Goal: Task Accomplishment & Management: Manage account settings

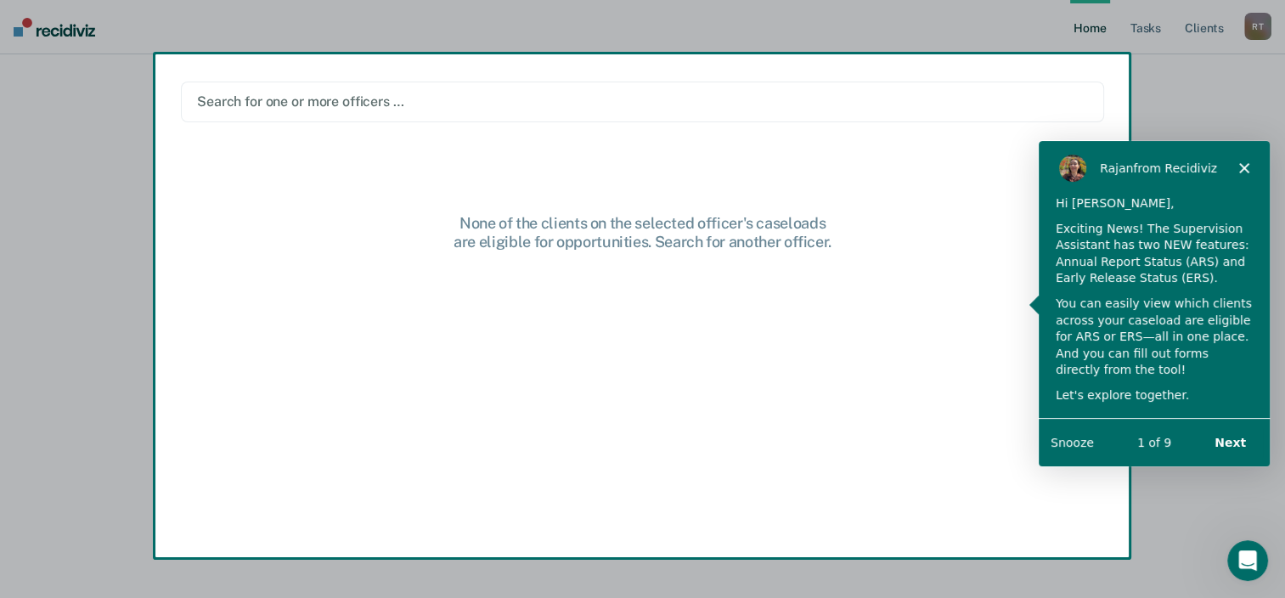
click at [1079, 440] on button "Snooze" at bounding box center [1071, 442] width 43 height 18
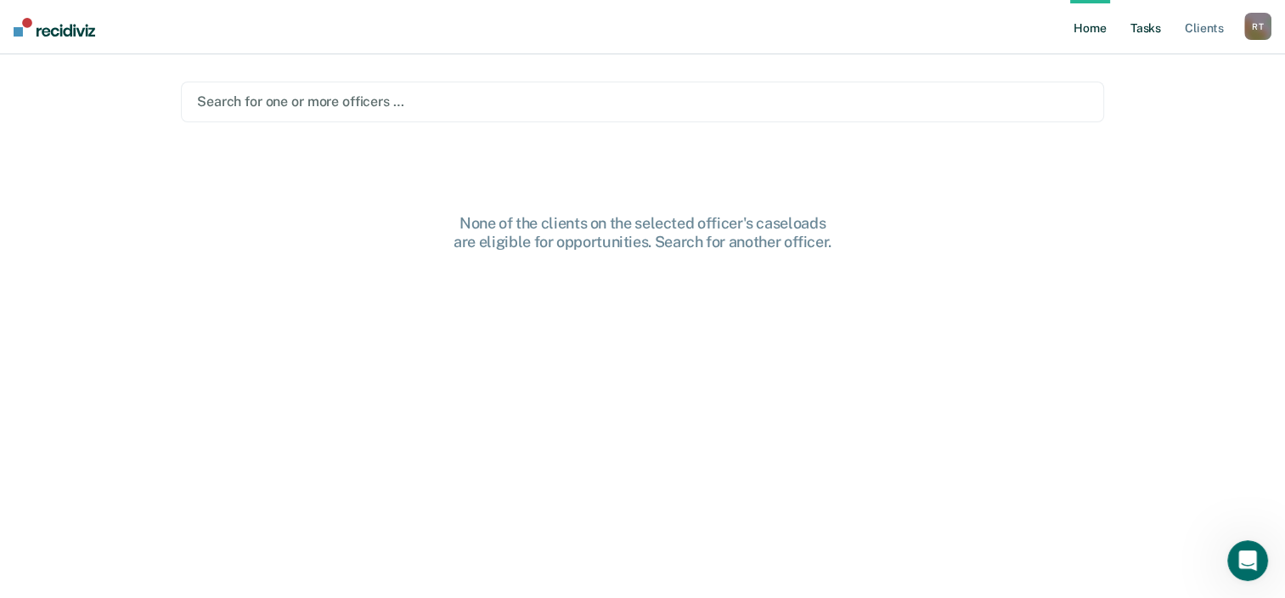
click at [1134, 31] on link "Tasks" at bounding box center [1145, 27] width 37 height 54
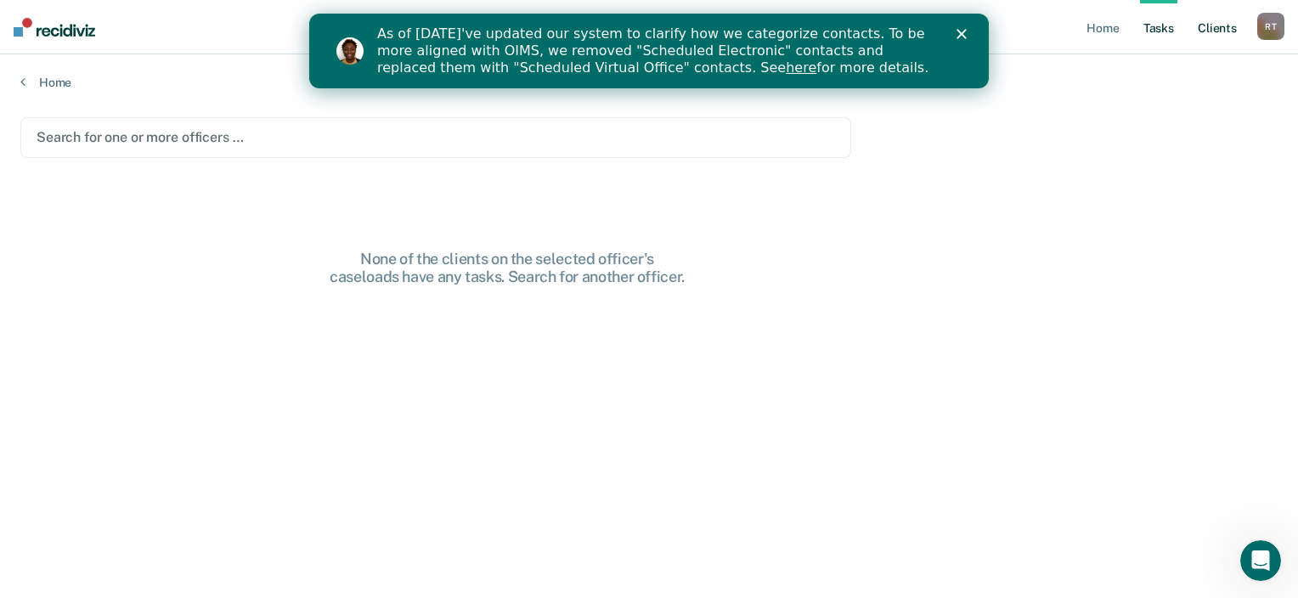
click at [1213, 30] on link "Client s" at bounding box center [1217, 27] width 46 height 54
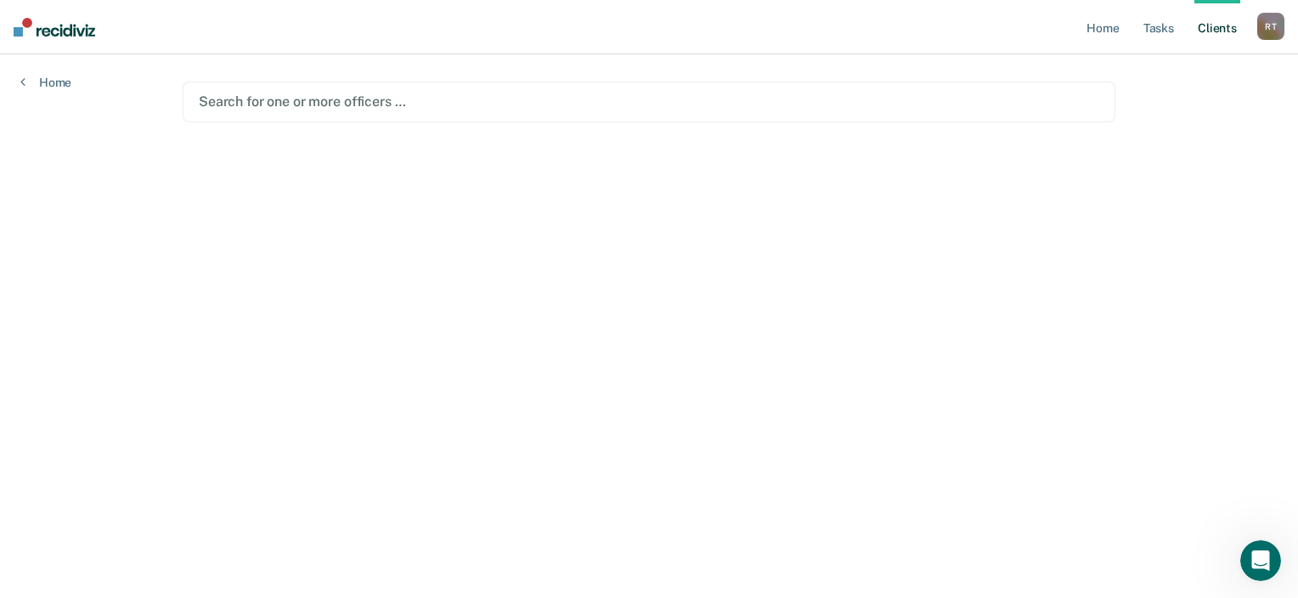
click at [469, 103] on div at bounding box center [649, 102] width 900 height 20
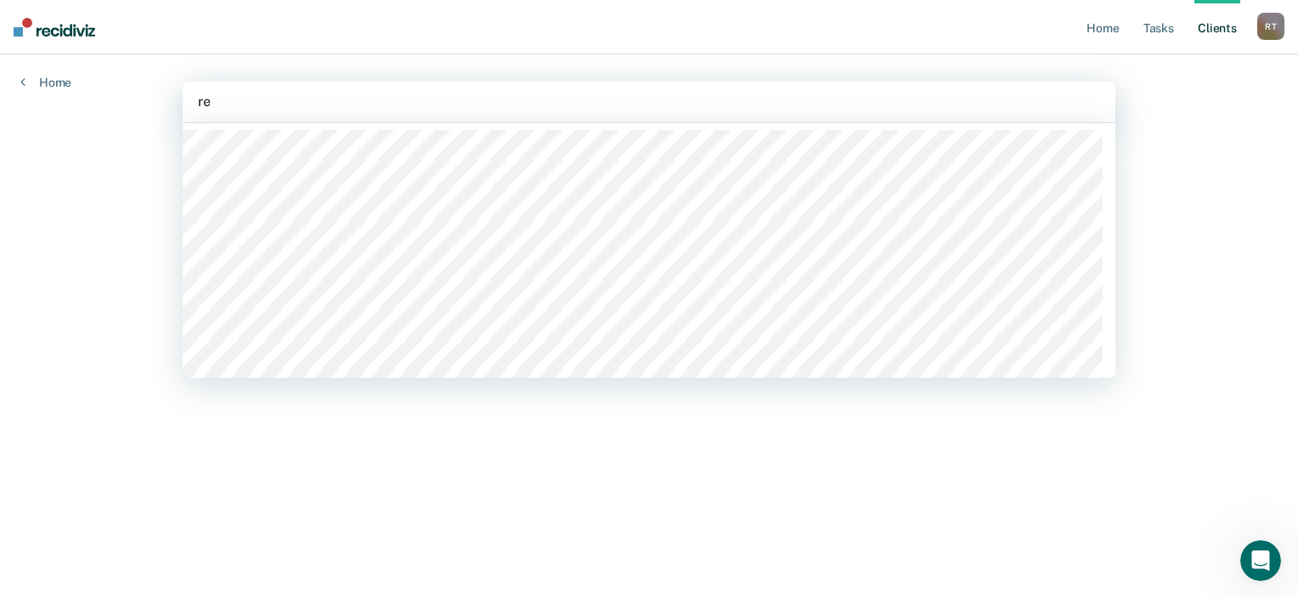
type input "reb"
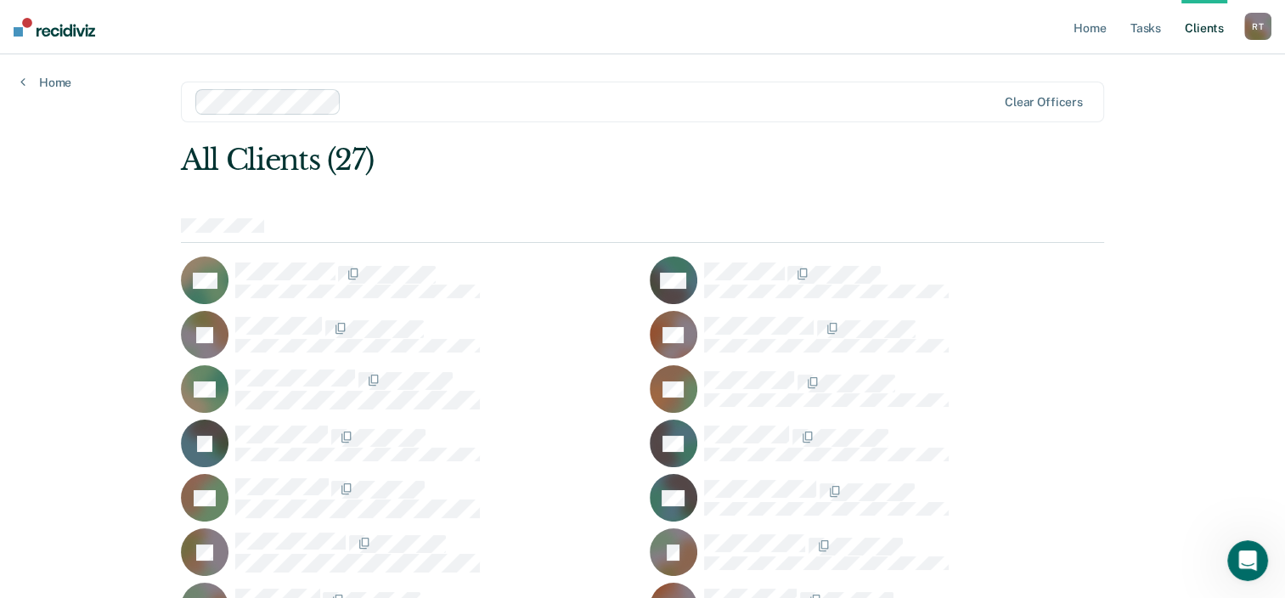
click at [1257, 27] on div "R T" at bounding box center [1257, 26] width 27 height 27
click at [1100, 28] on link "Home" at bounding box center [1089, 27] width 39 height 54
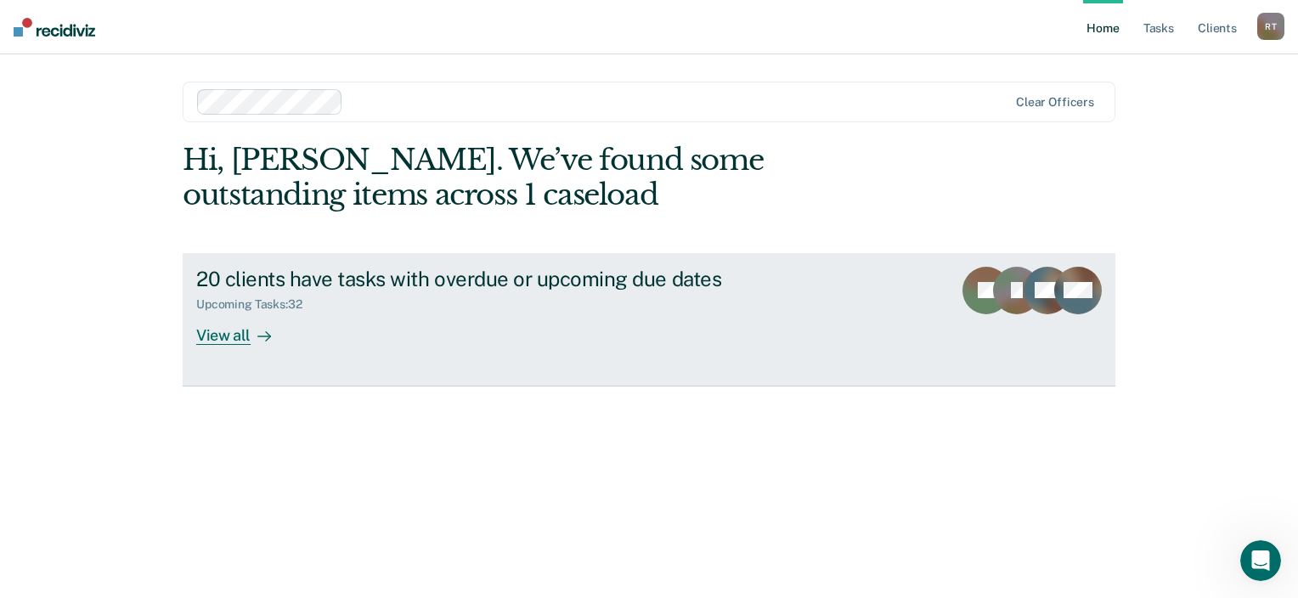
click at [234, 336] on div "View all" at bounding box center [243, 328] width 95 height 33
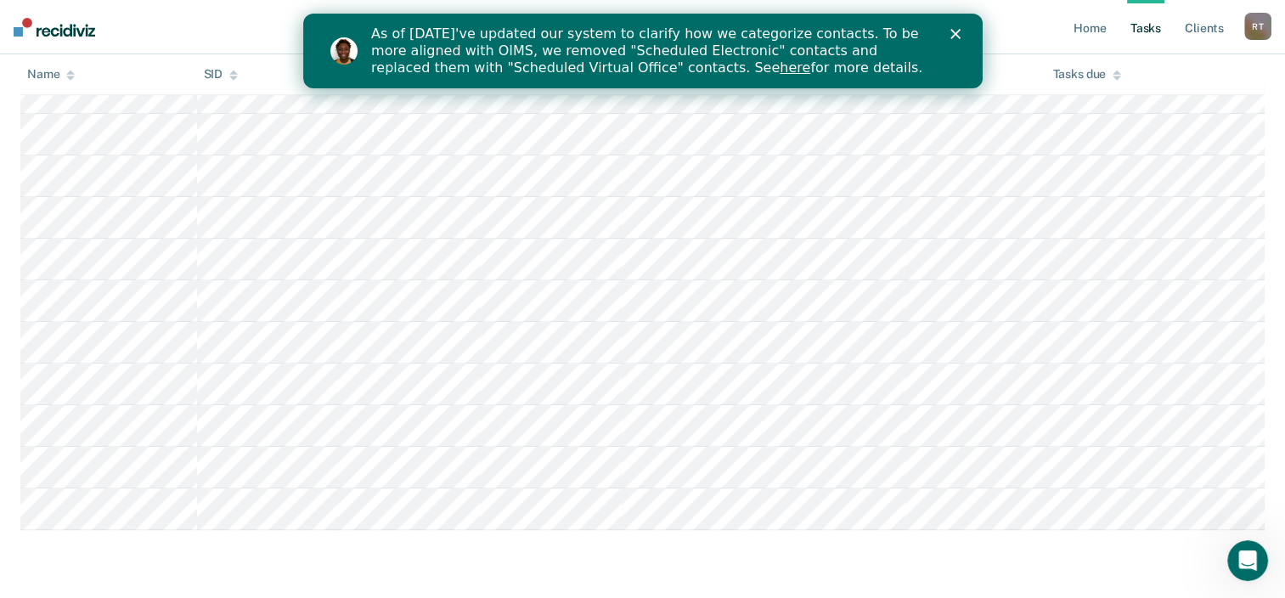
scroll to position [1274, 0]
click at [950, 37] on polygon "Close" at bounding box center [954, 34] width 10 height 10
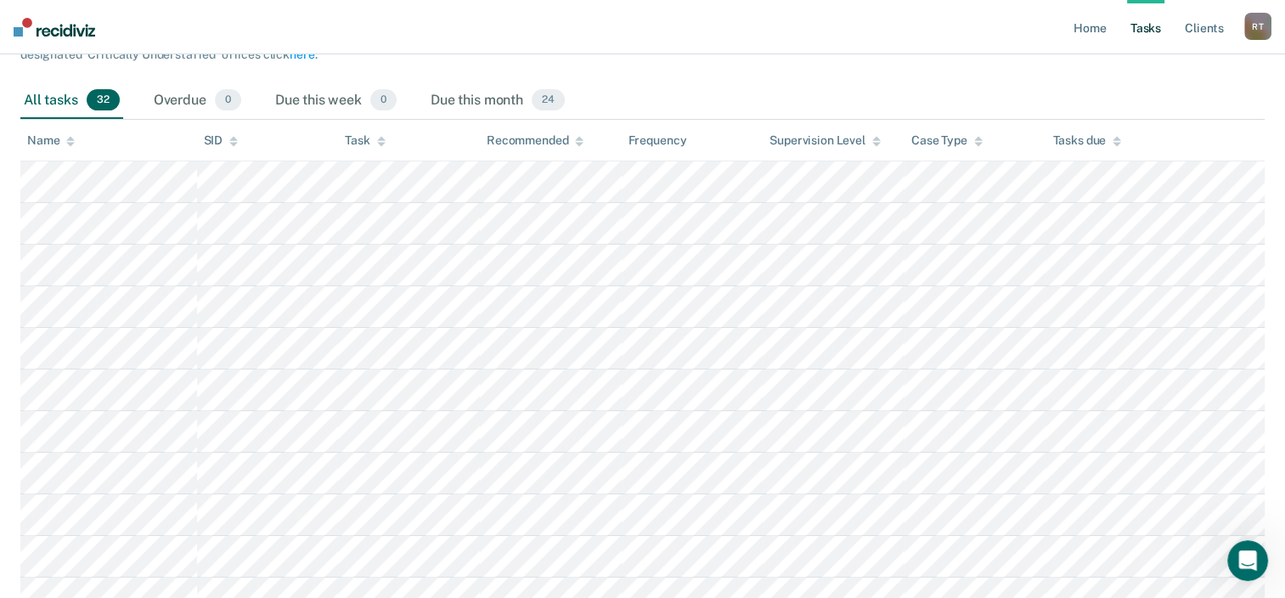
scroll to position [192, 0]
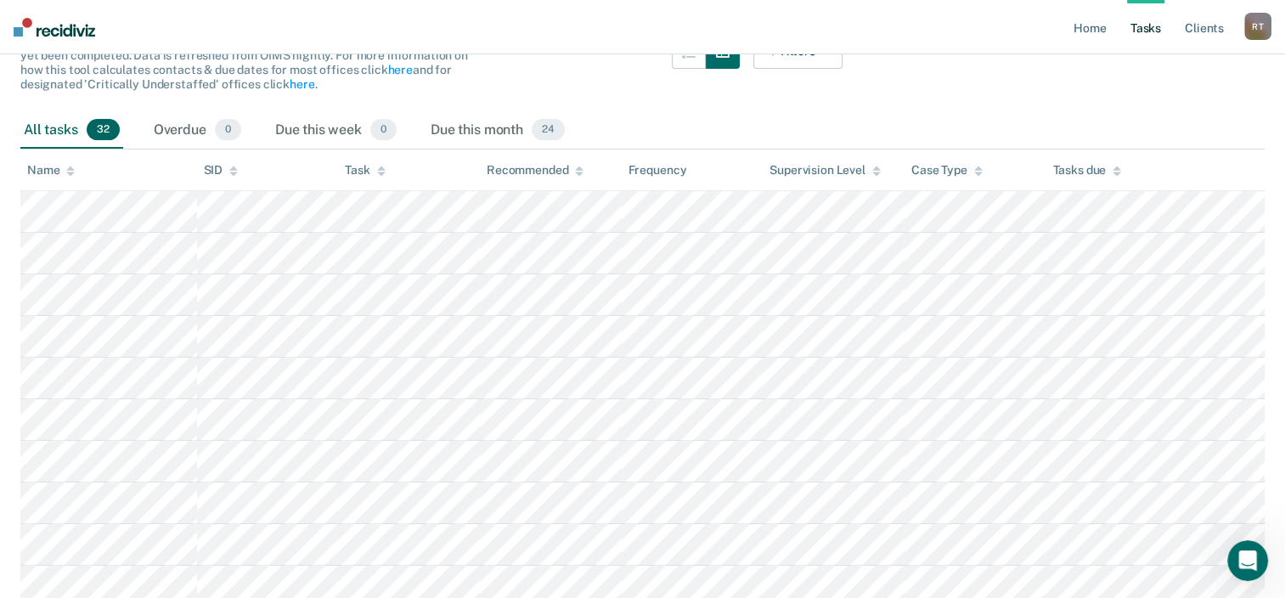
click at [384, 175] on icon at bounding box center [381, 171] width 8 height 11
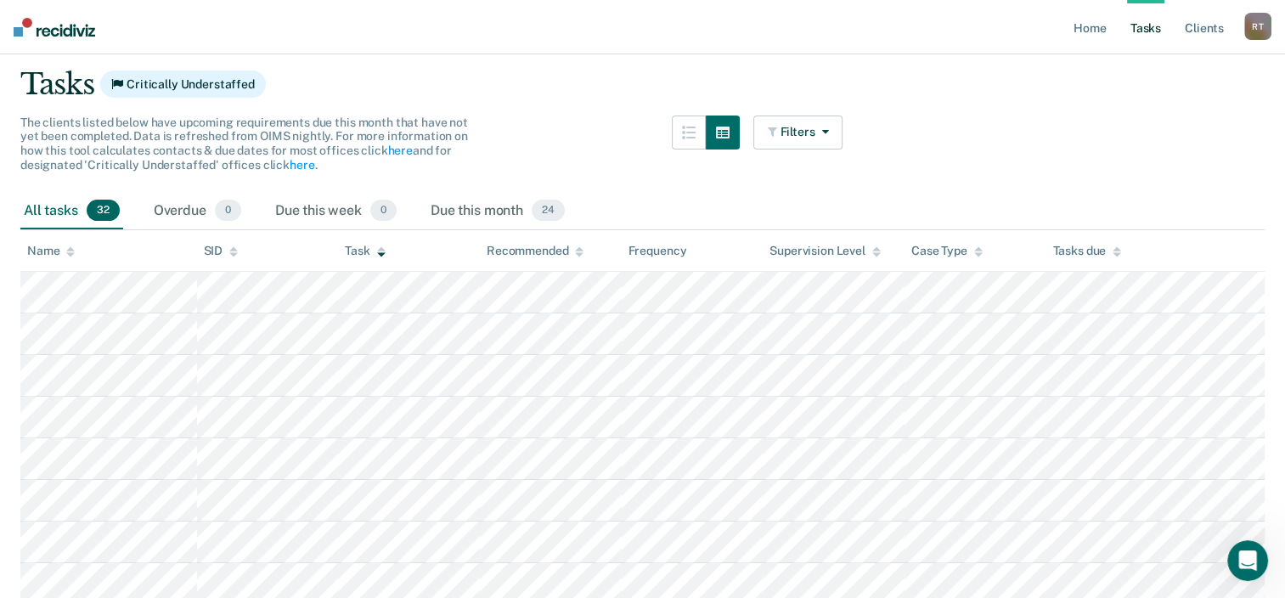
scroll to position [107, 0]
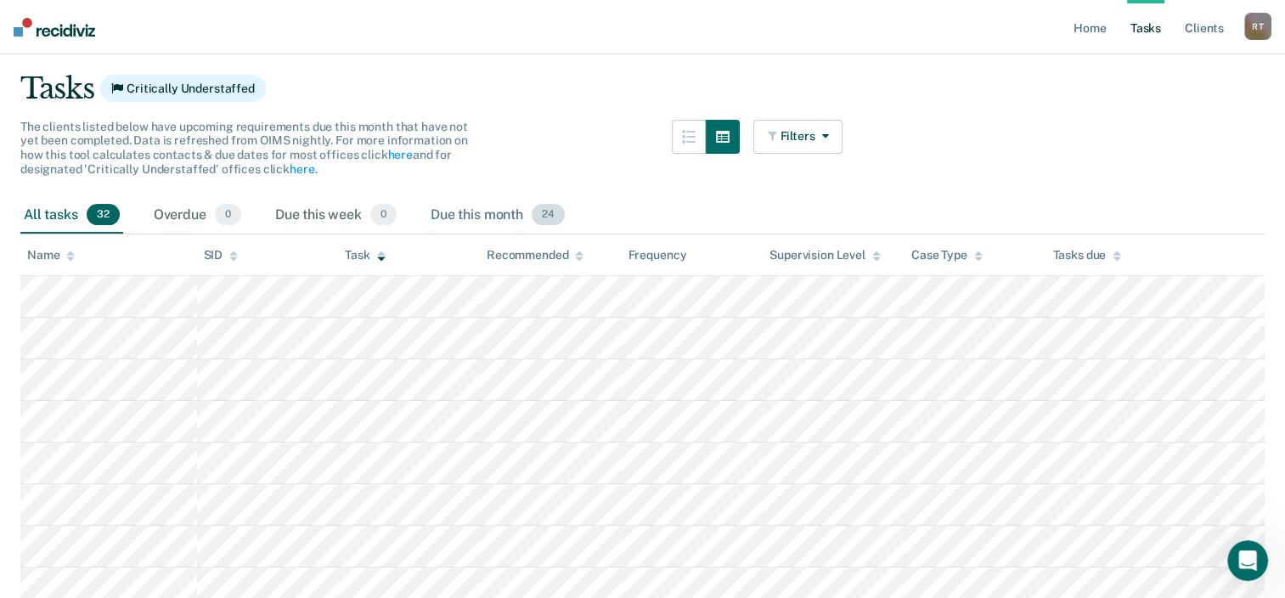
click at [496, 204] on div "Due this month 24" at bounding box center [497, 215] width 141 height 37
click at [32, 218] on div "All tasks 32" at bounding box center [71, 215] width 103 height 37
click at [706, 139] on button "button" at bounding box center [689, 137] width 34 height 34
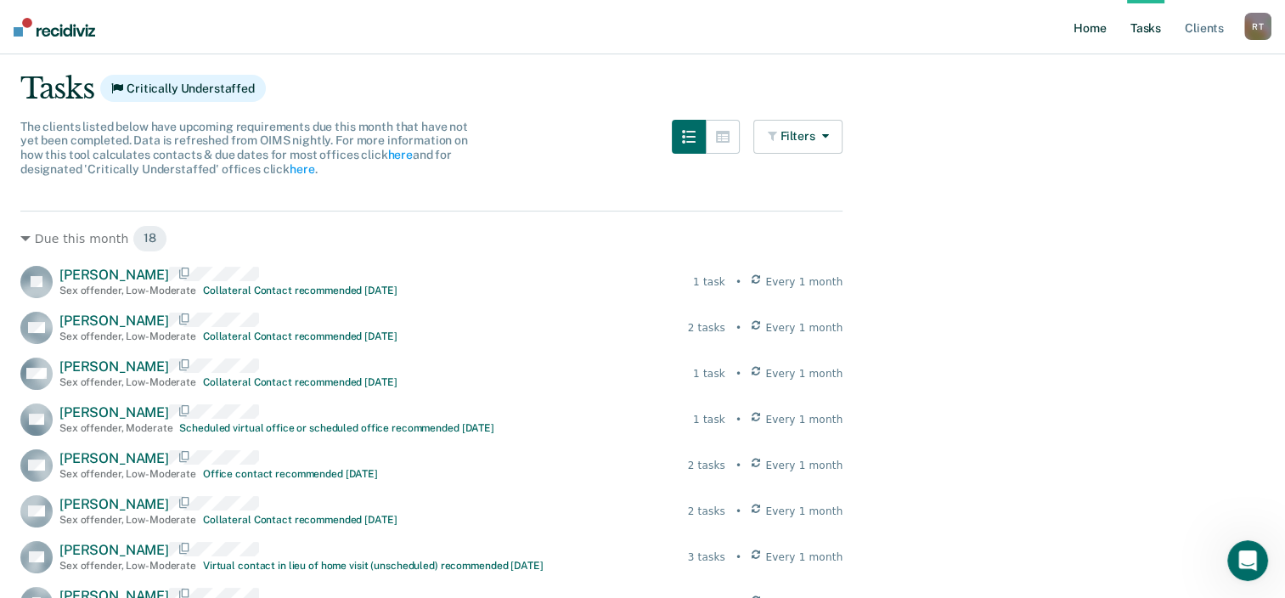
click at [1093, 25] on link "Home" at bounding box center [1089, 27] width 39 height 54
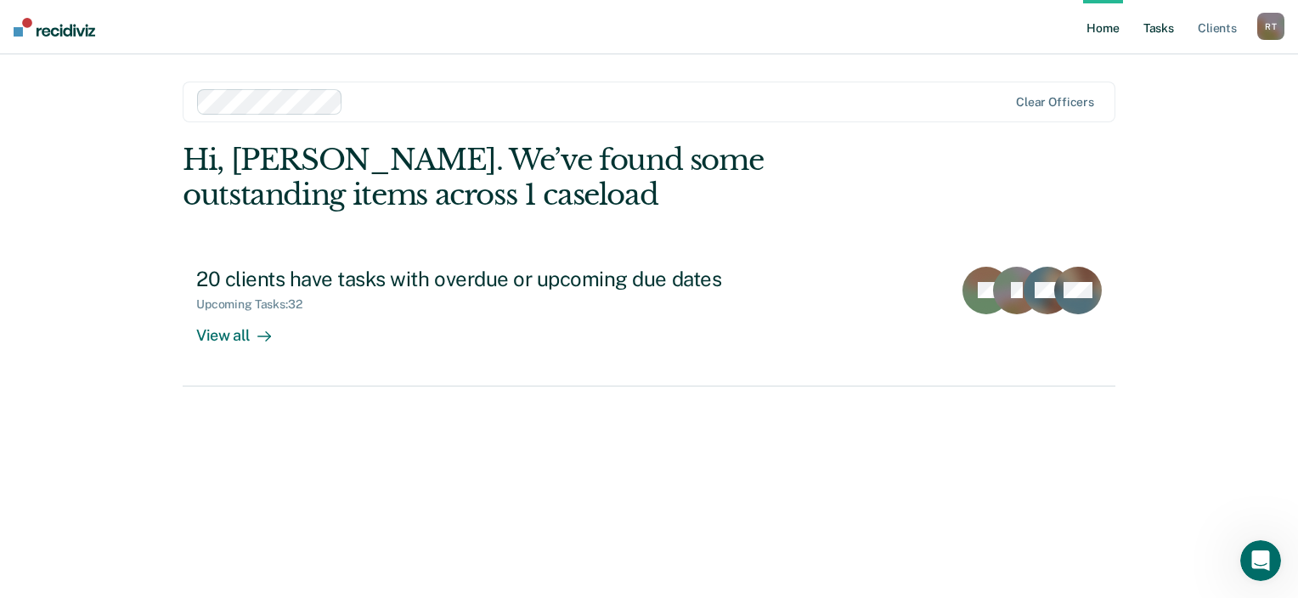
click at [1163, 37] on link "Tasks" at bounding box center [1158, 27] width 37 height 54
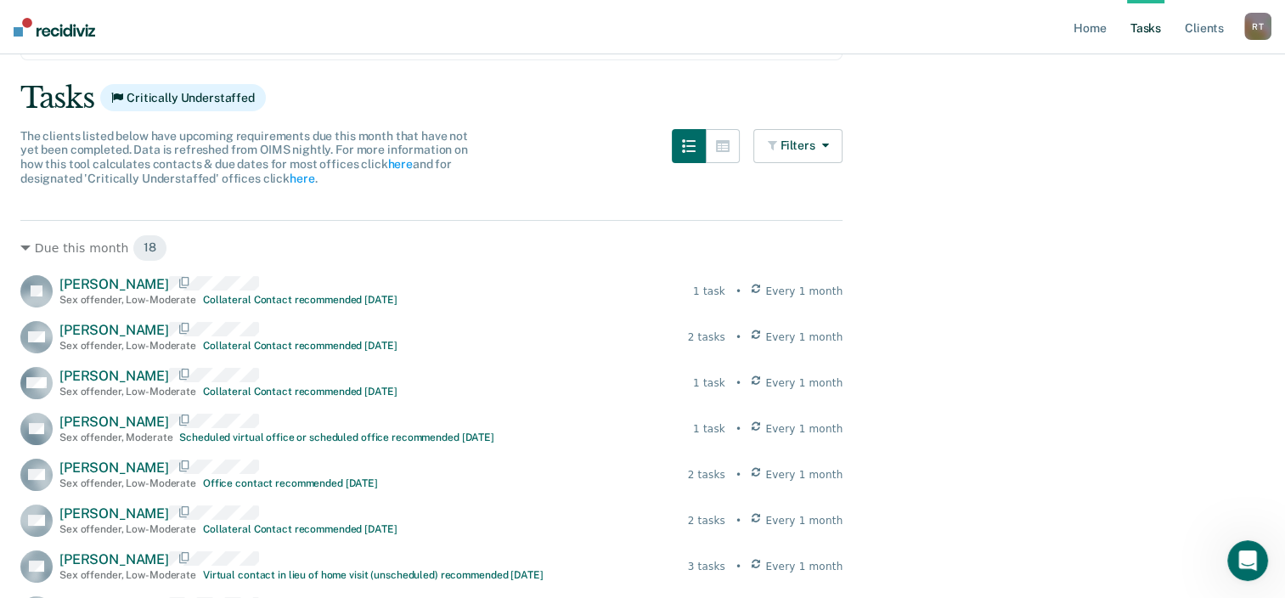
scroll to position [85, 0]
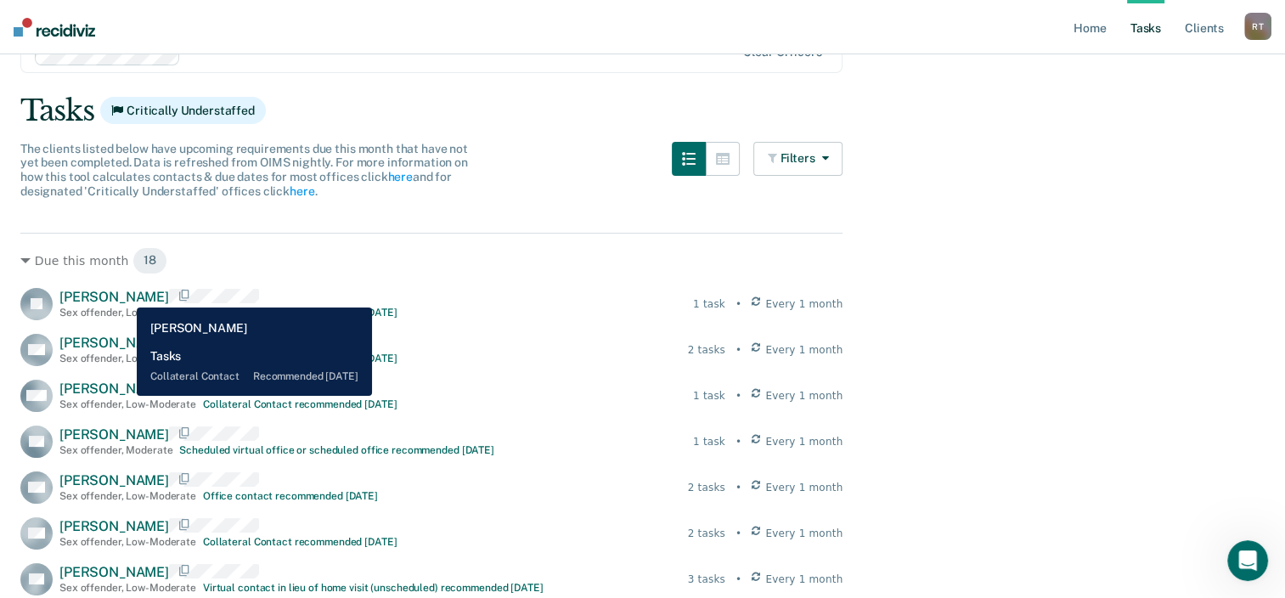
click at [124, 295] on span "[PERSON_NAME]" at bounding box center [114, 297] width 110 height 16
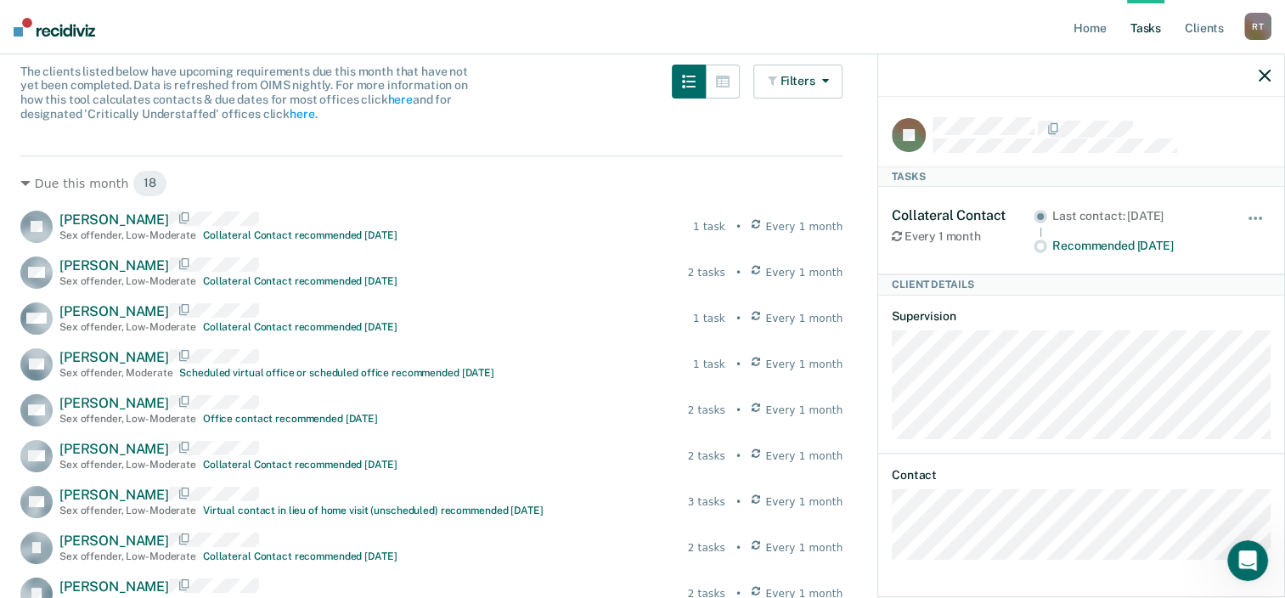
scroll to position [170, 0]
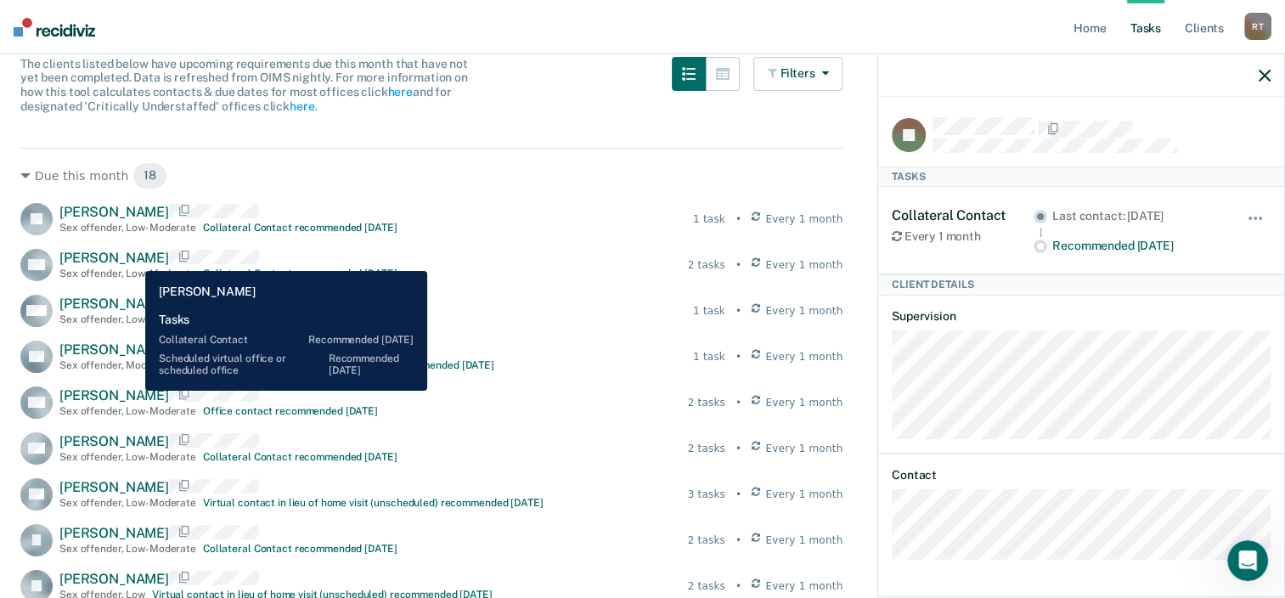
click at [132, 258] on span "[PERSON_NAME]" at bounding box center [114, 258] width 110 height 16
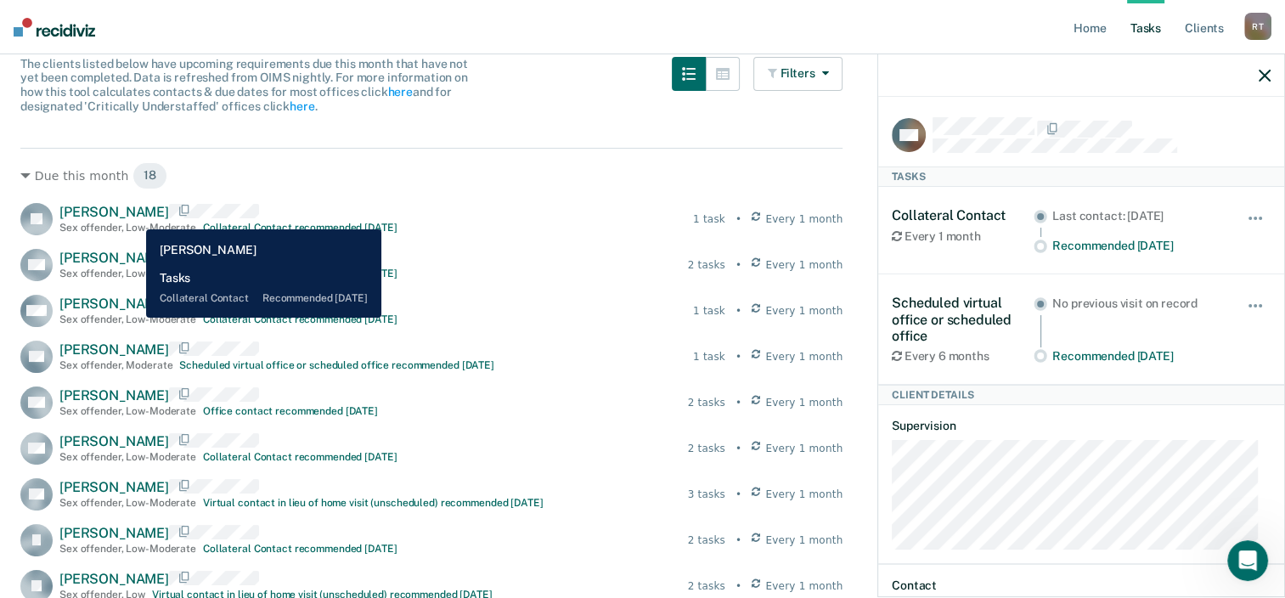
click at [133, 217] on span "[PERSON_NAME]" at bounding box center [114, 212] width 110 height 16
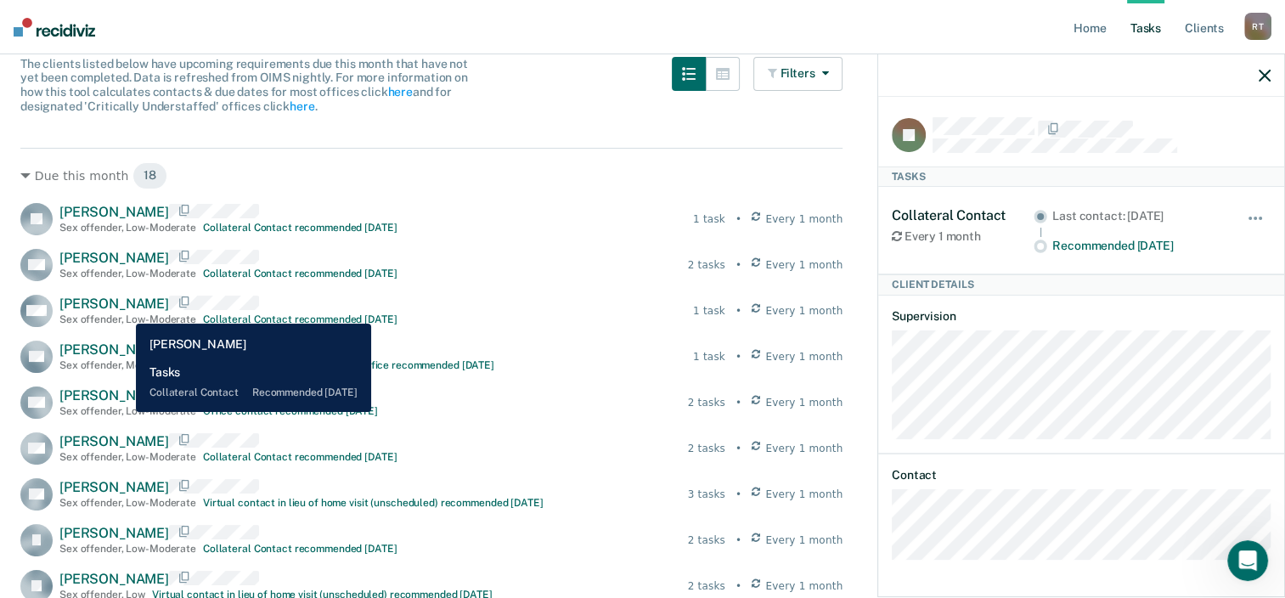
click at [123, 311] on span "[PERSON_NAME]" at bounding box center [114, 304] width 110 height 16
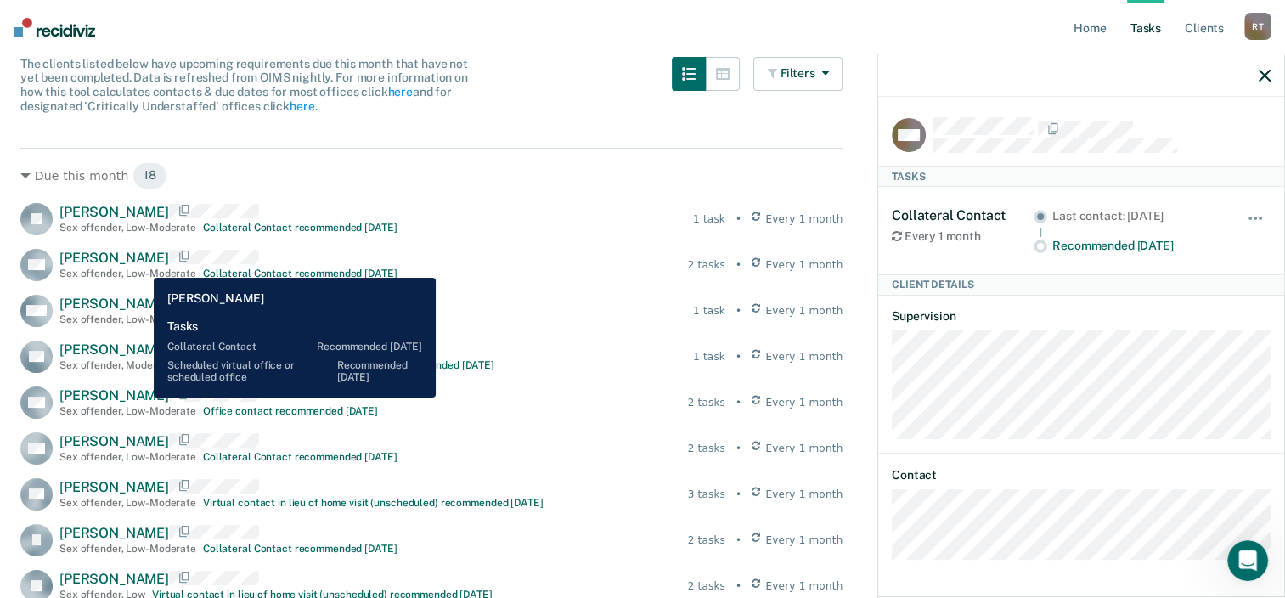
click at [141, 265] on span "[PERSON_NAME]" at bounding box center [114, 258] width 110 height 16
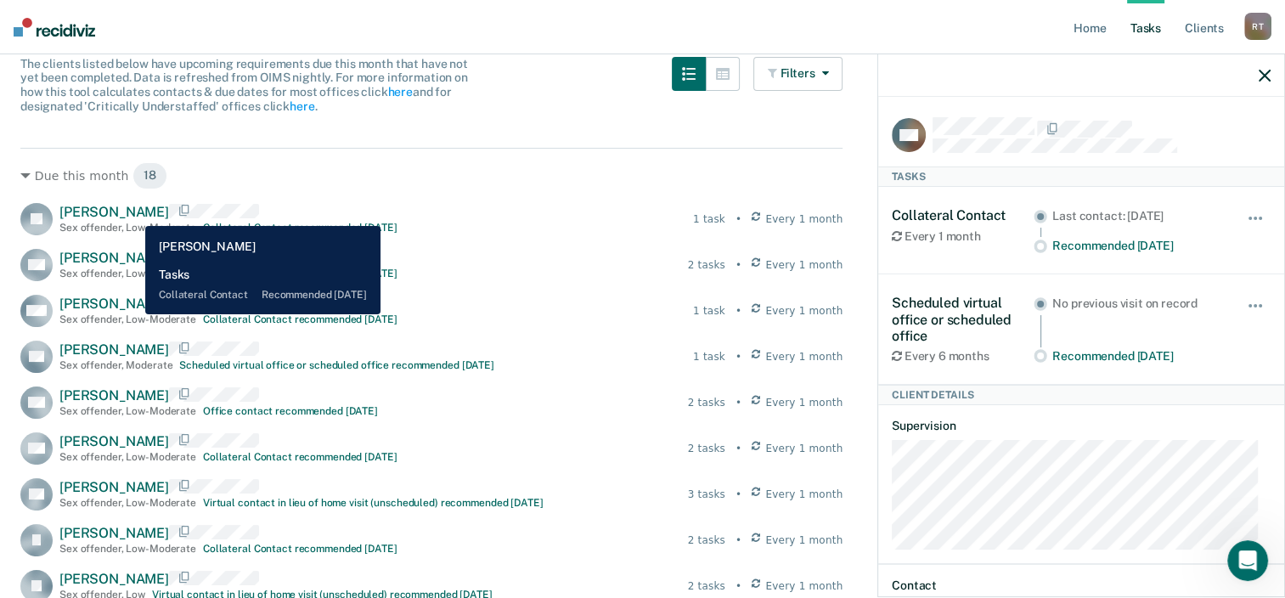
click at [132, 213] on span "[PERSON_NAME]" at bounding box center [114, 212] width 110 height 16
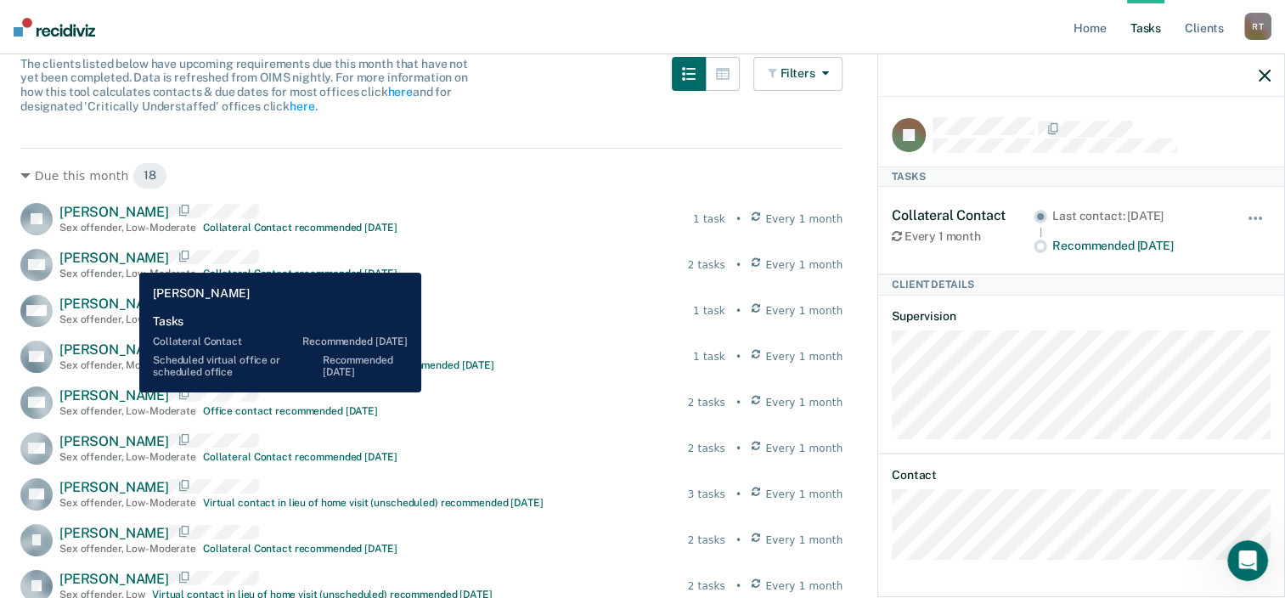
click at [127, 260] on span "[PERSON_NAME]" at bounding box center [114, 258] width 110 height 16
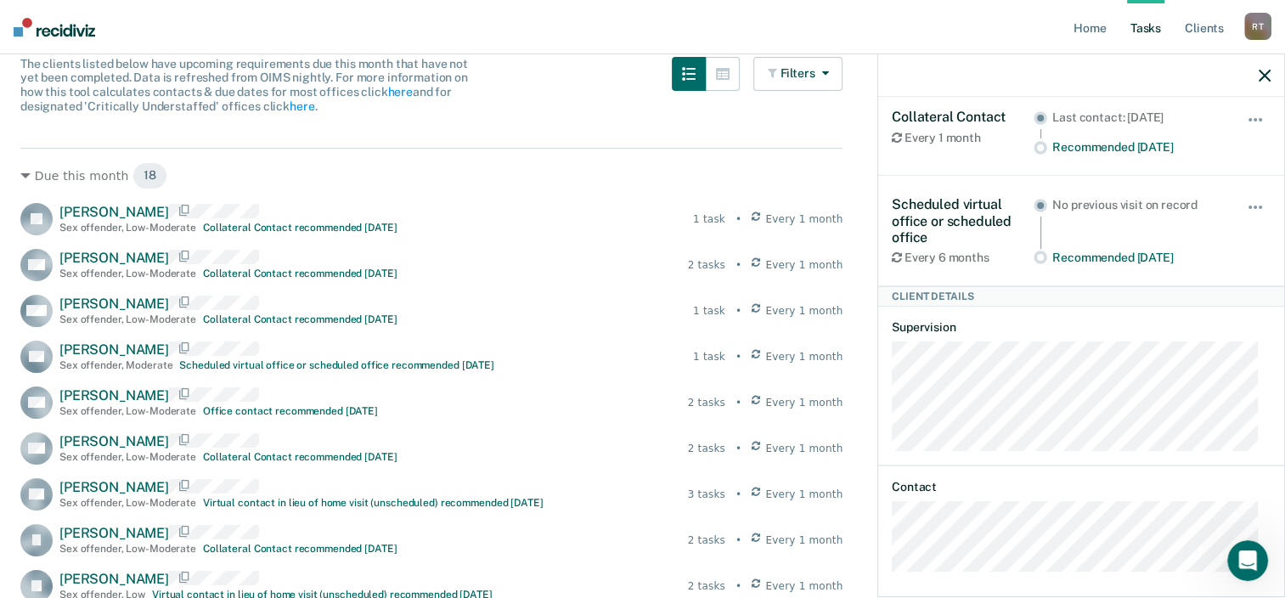
scroll to position [105, 0]
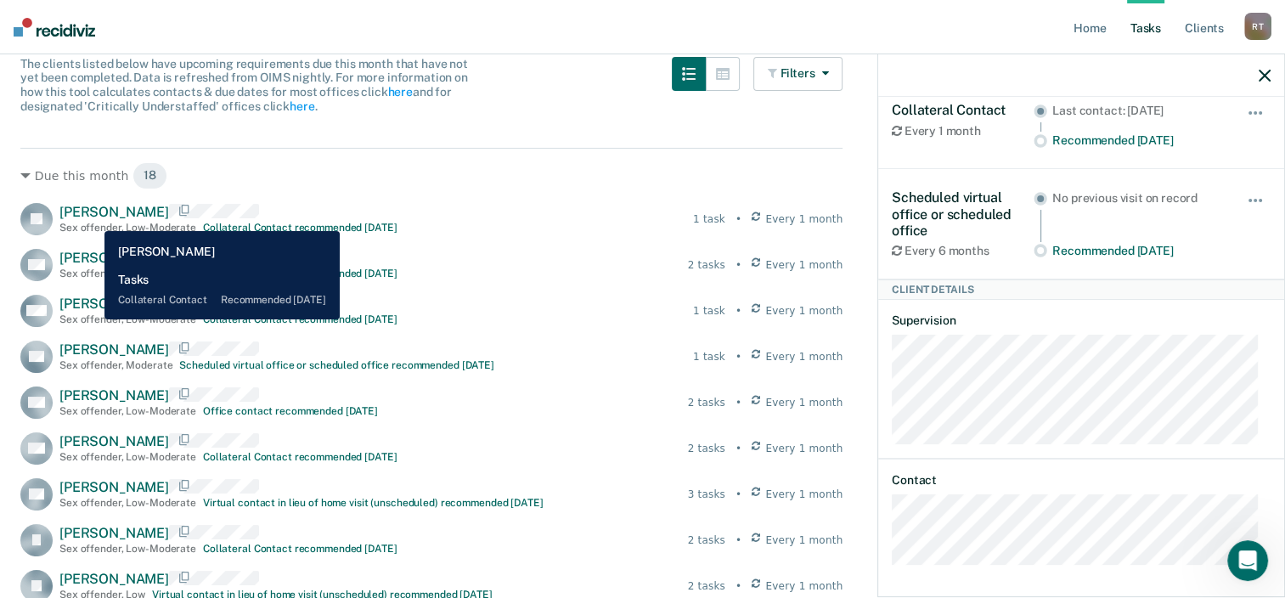
click at [92, 218] on span "[PERSON_NAME]" at bounding box center [114, 212] width 110 height 16
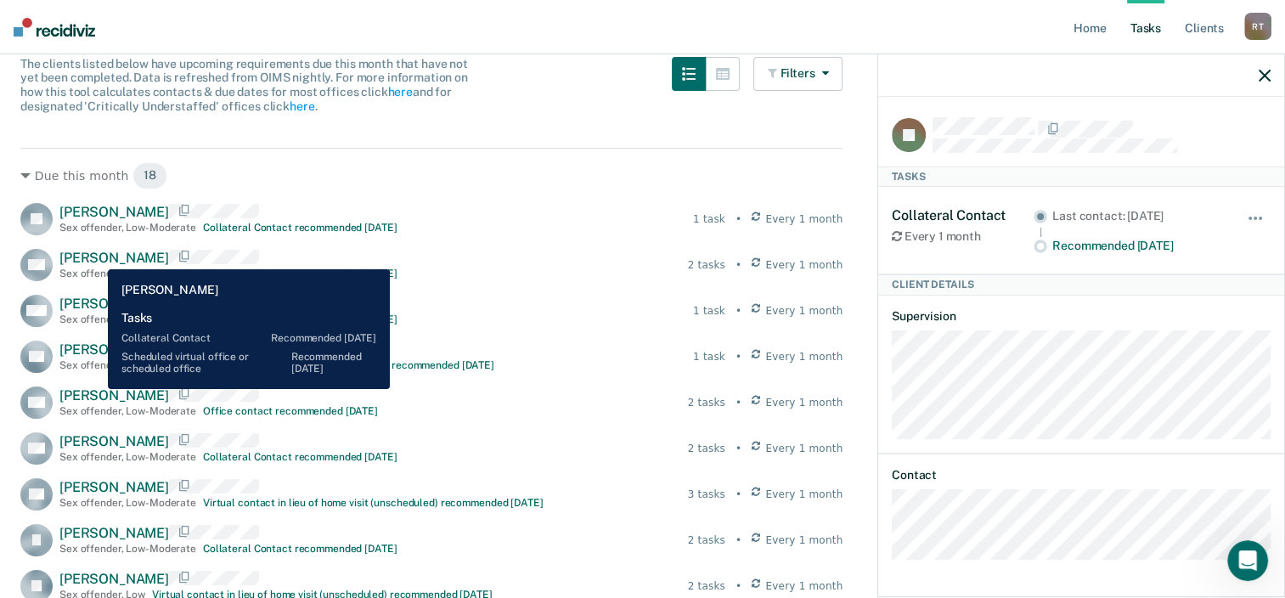
click at [95, 256] on span "[PERSON_NAME]" at bounding box center [114, 258] width 110 height 16
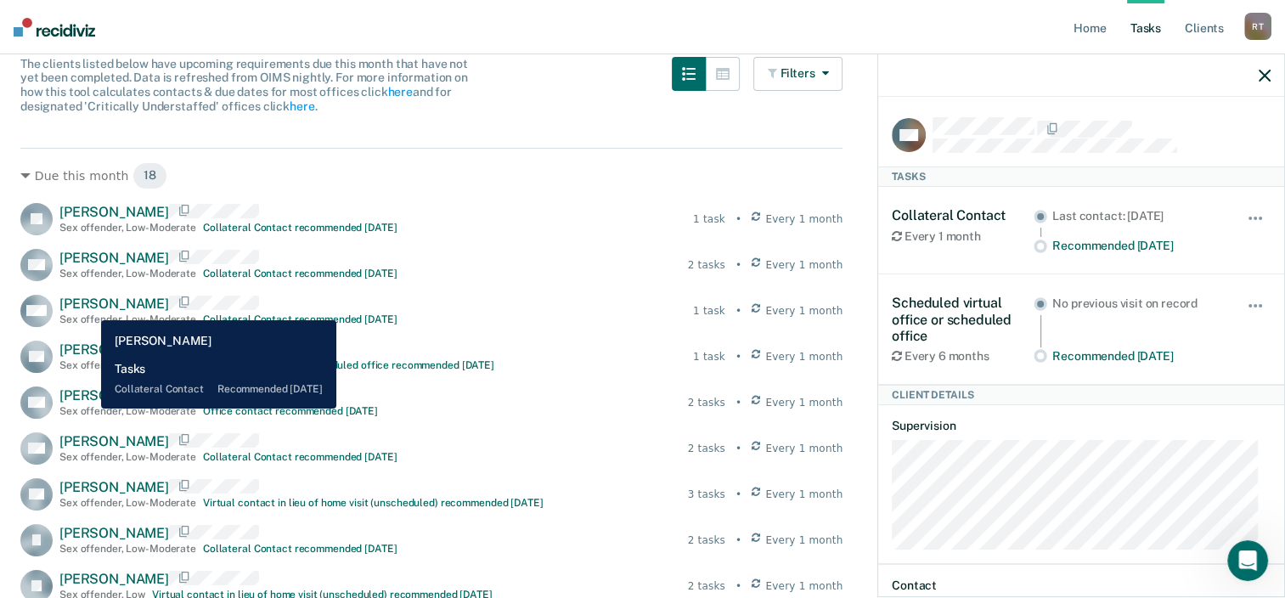
click at [88, 307] on span "[PERSON_NAME]" at bounding box center [114, 304] width 110 height 16
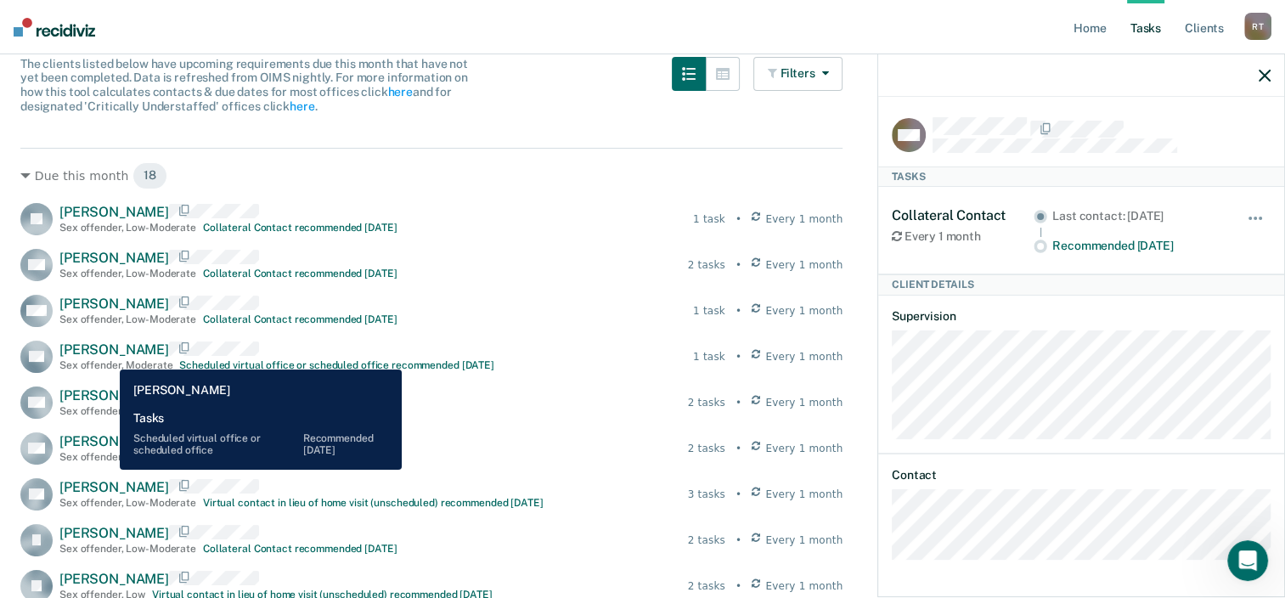
click at [107, 355] on span "[PERSON_NAME]" at bounding box center [114, 349] width 110 height 16
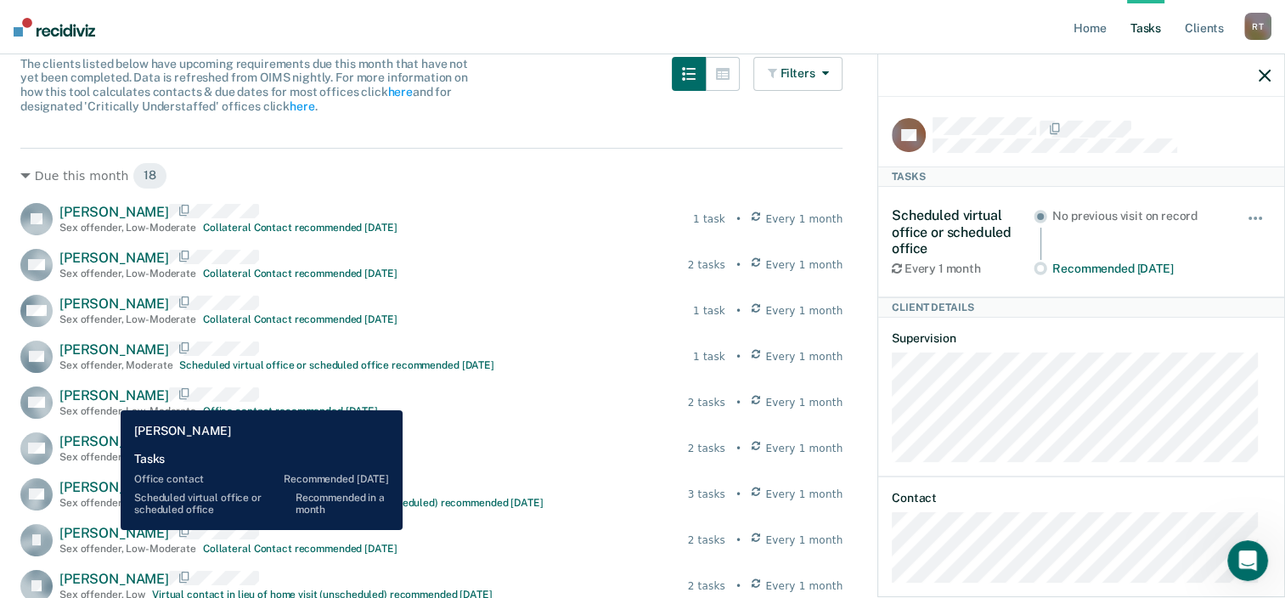
click at [108, 397] on span "[PERSON_NAME]" at bounding box center [114, 395] width 110 height 16
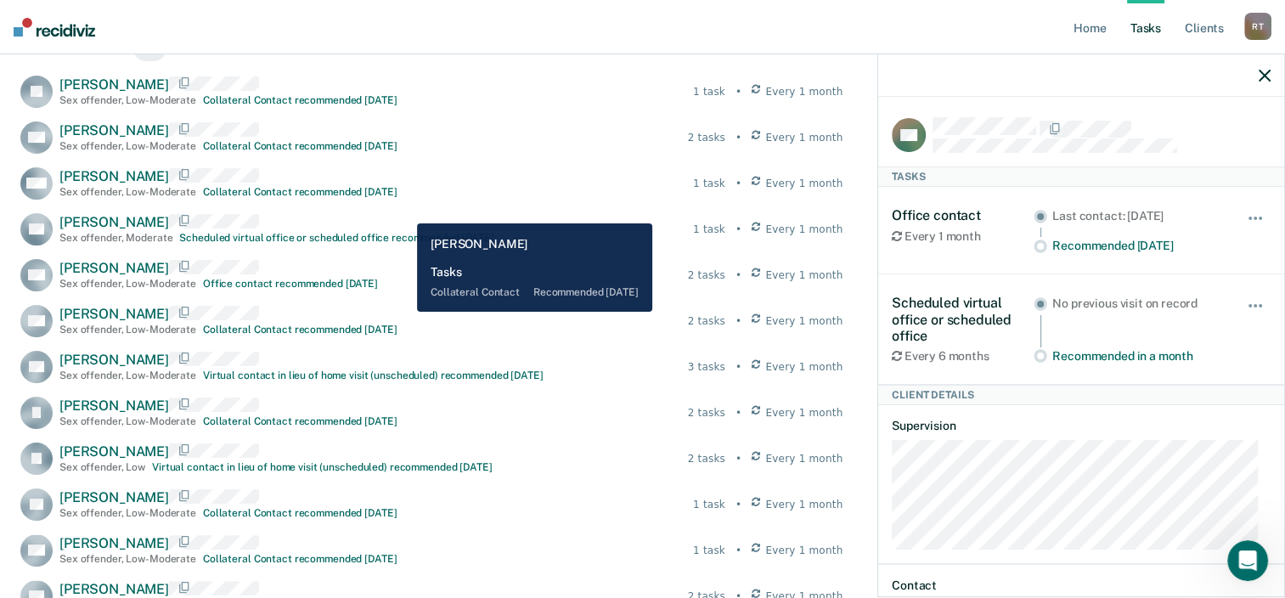
scroll to position [340, 0]
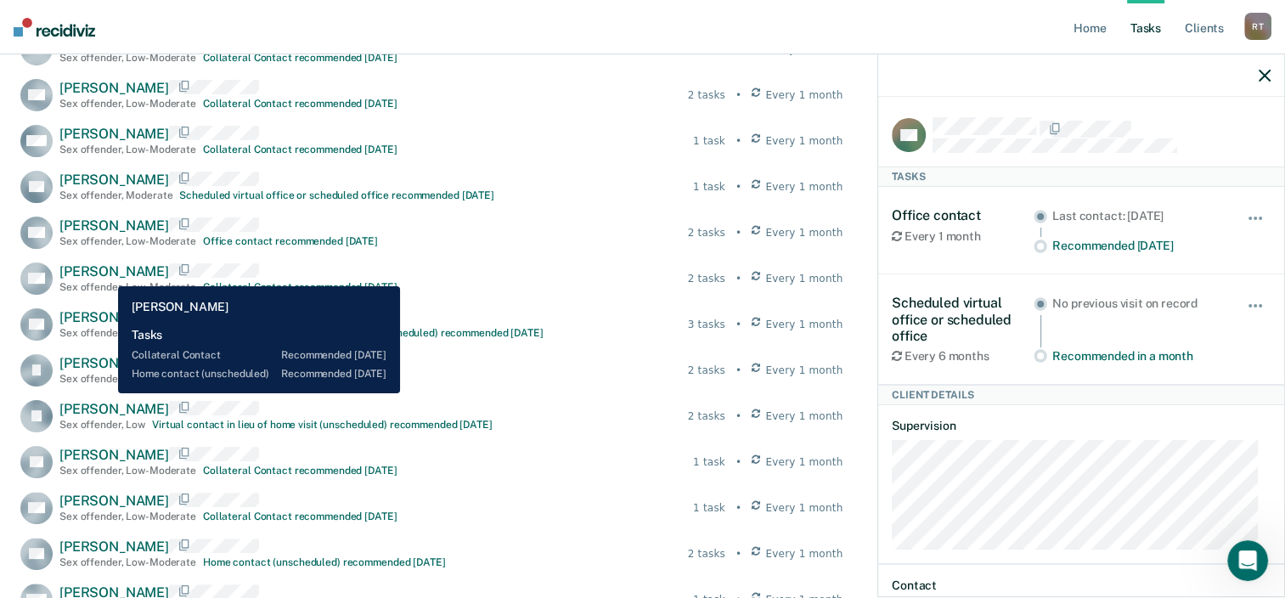
click at [105, 273] on span "[PERSON_NAME]" at bounding box center [114, 271] width 110 height 16
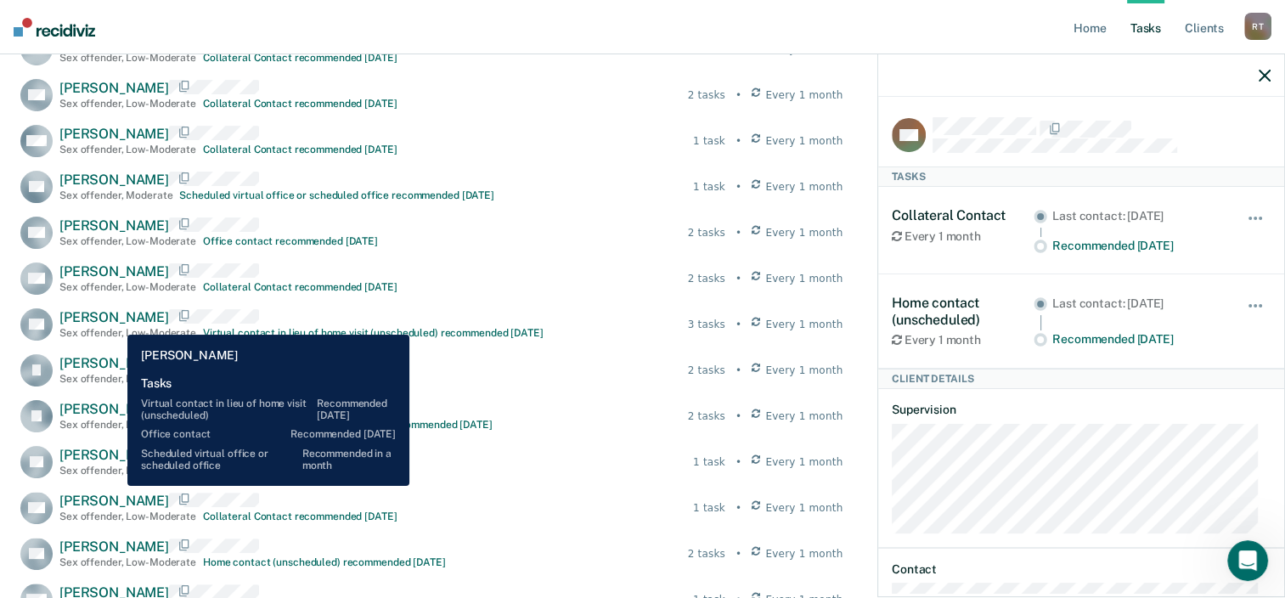
click at [115, 322] on span "[PERSON_NAME]" at bounding box center [114, 317] width 110 height 16
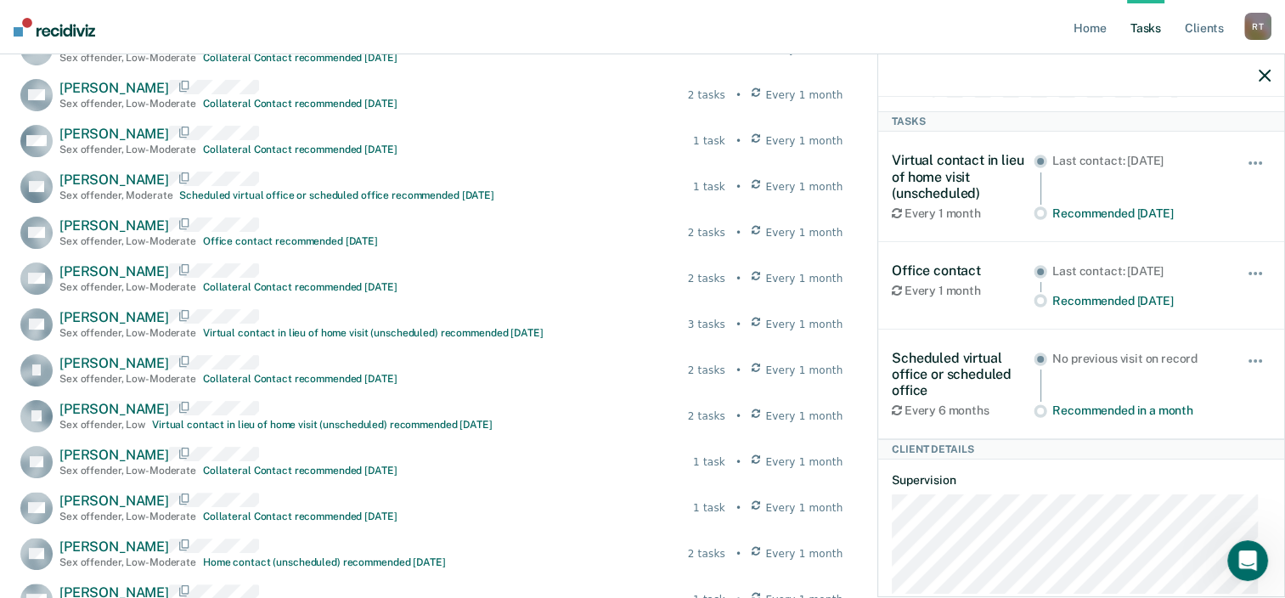
scroll to position [85, 0]
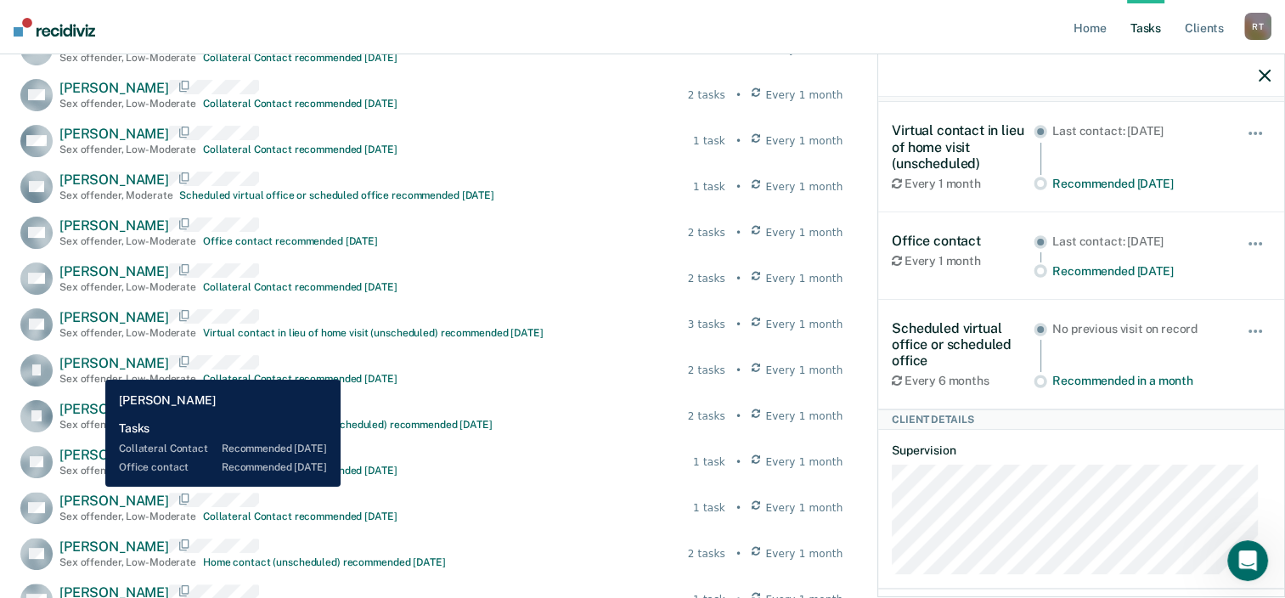
click at [94, 367] on span "[PERSON_NAME]" at bounding box center [114, 363] width 110 height 16
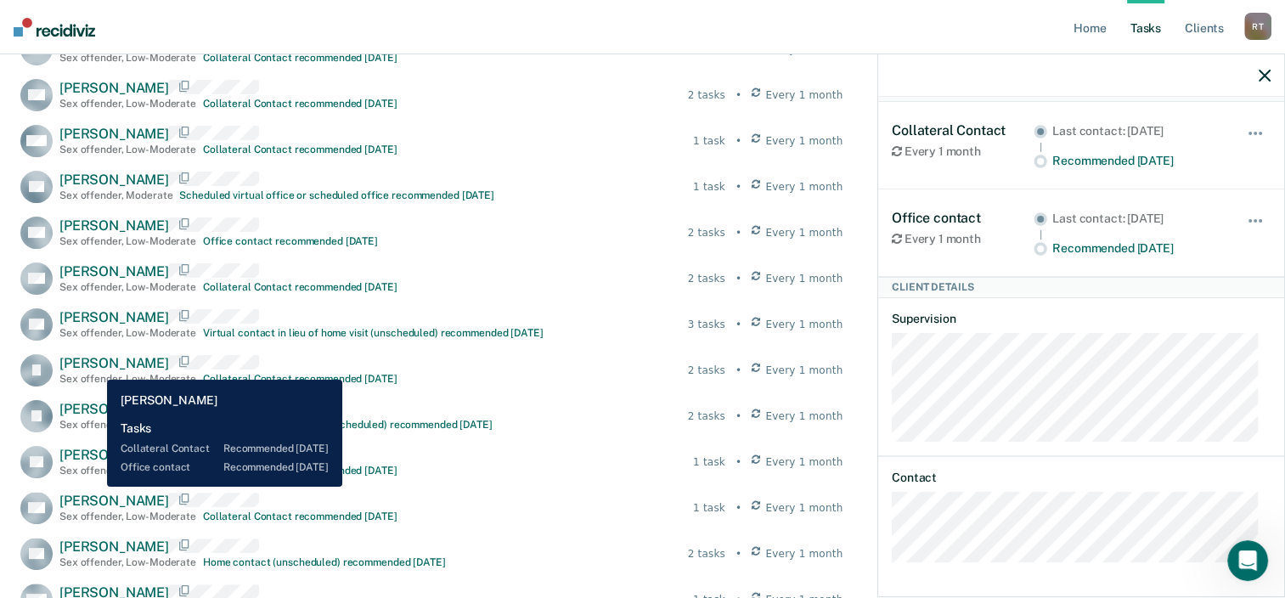
scroll to position [83, 0]
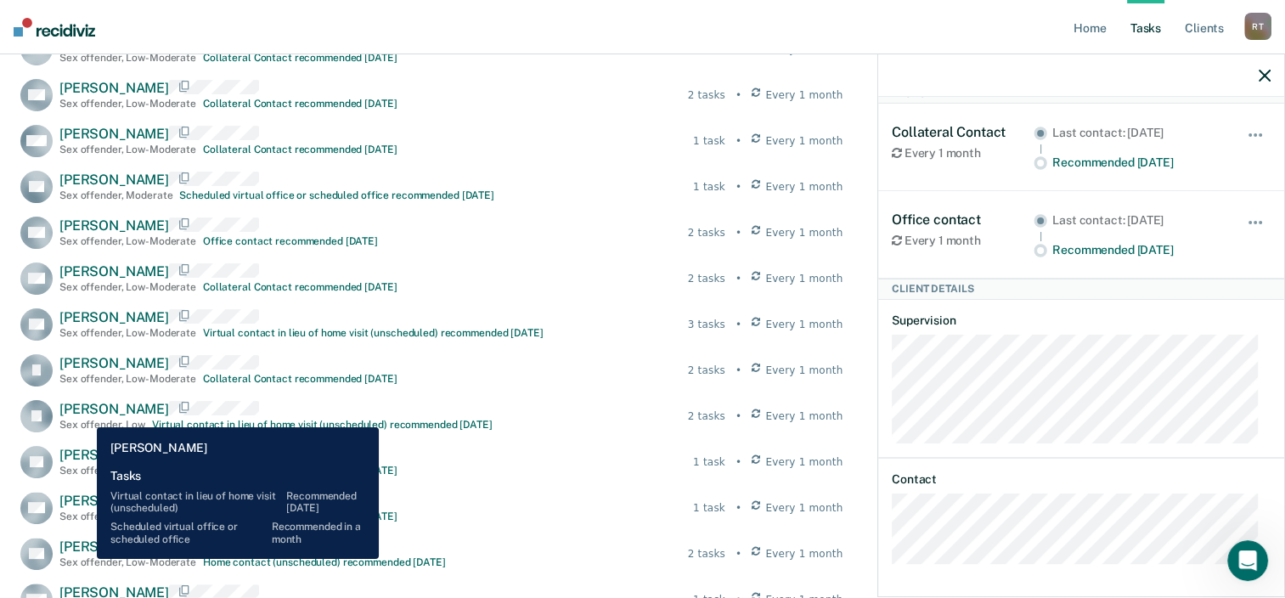
click at [84, 414] on span "[PERSON_NAME]" at bounding box center [114, 409] width 110 height 16
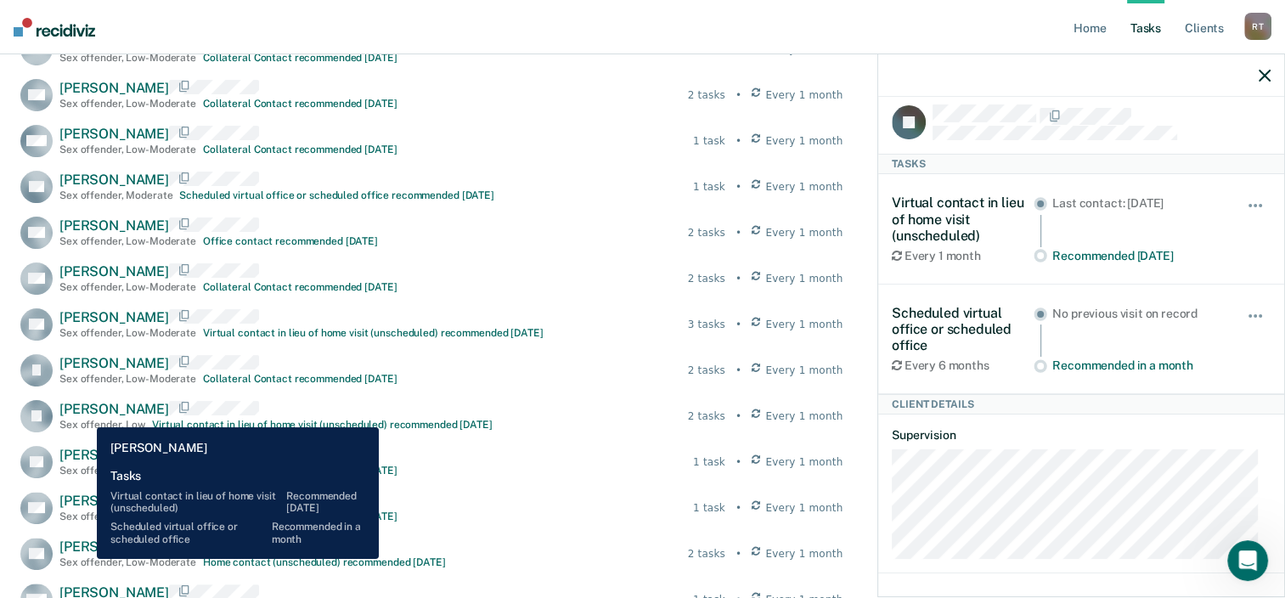
scroll to position [9, 0]
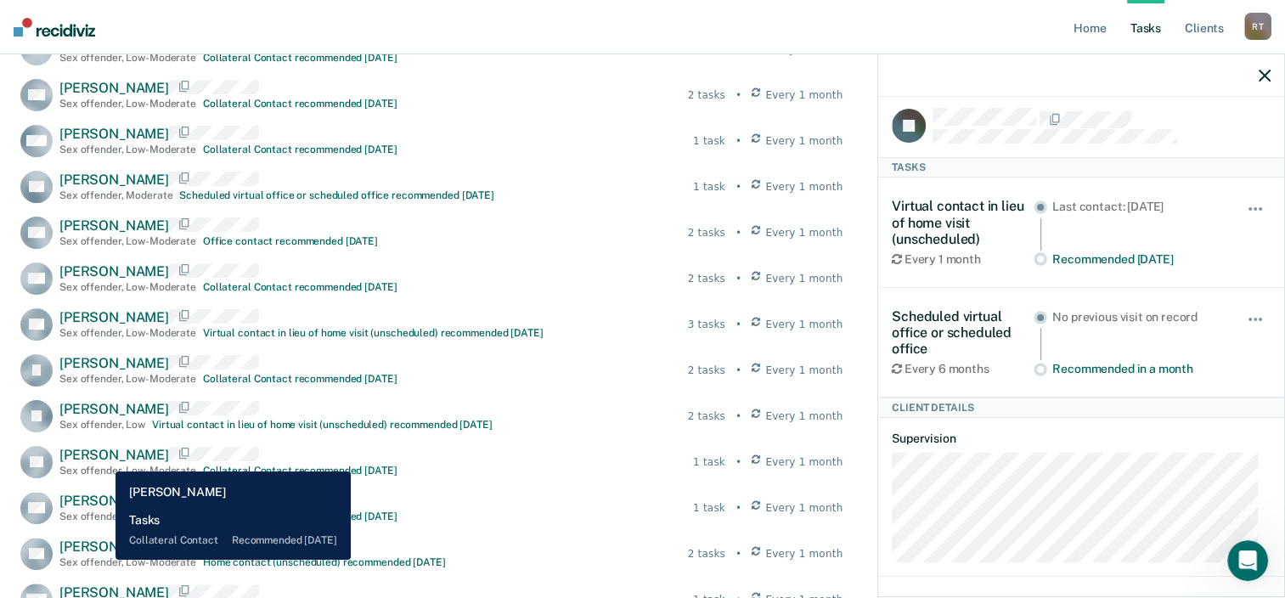
click at [103, 459] on span "[PERSON_NAME]" at bounding box center [114, 455] width 110 height 16
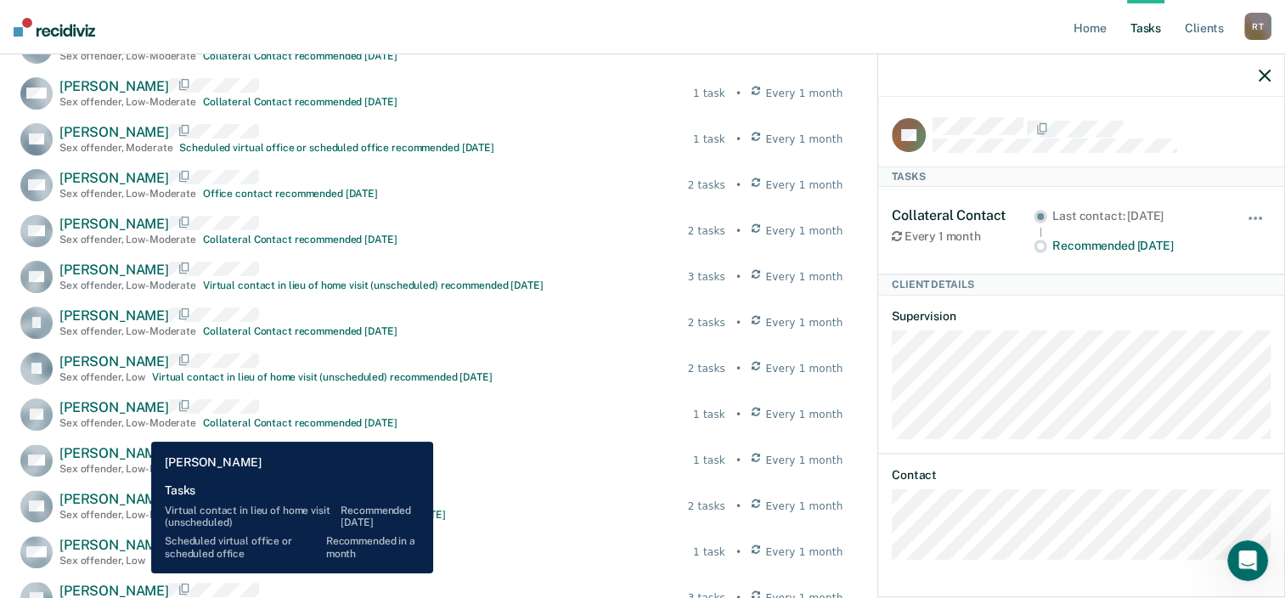
scroll to position [425, 0]
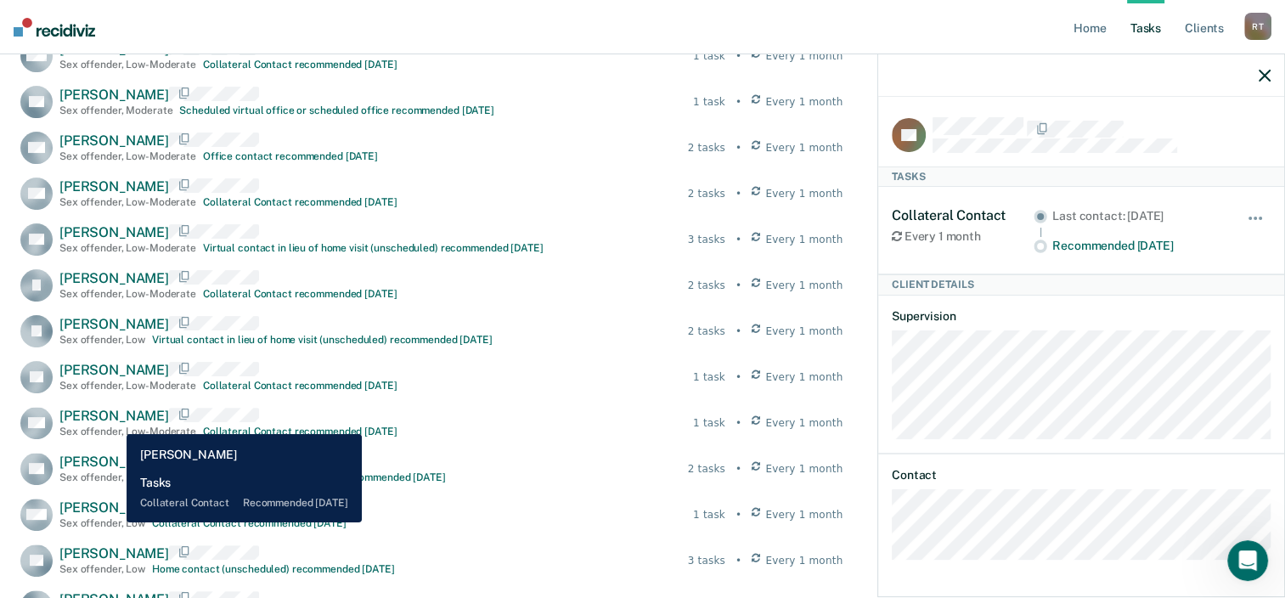
click at [114, 421] on span "[PERSON_NAME]" at bounding box center [114, 416] width 110 height 16
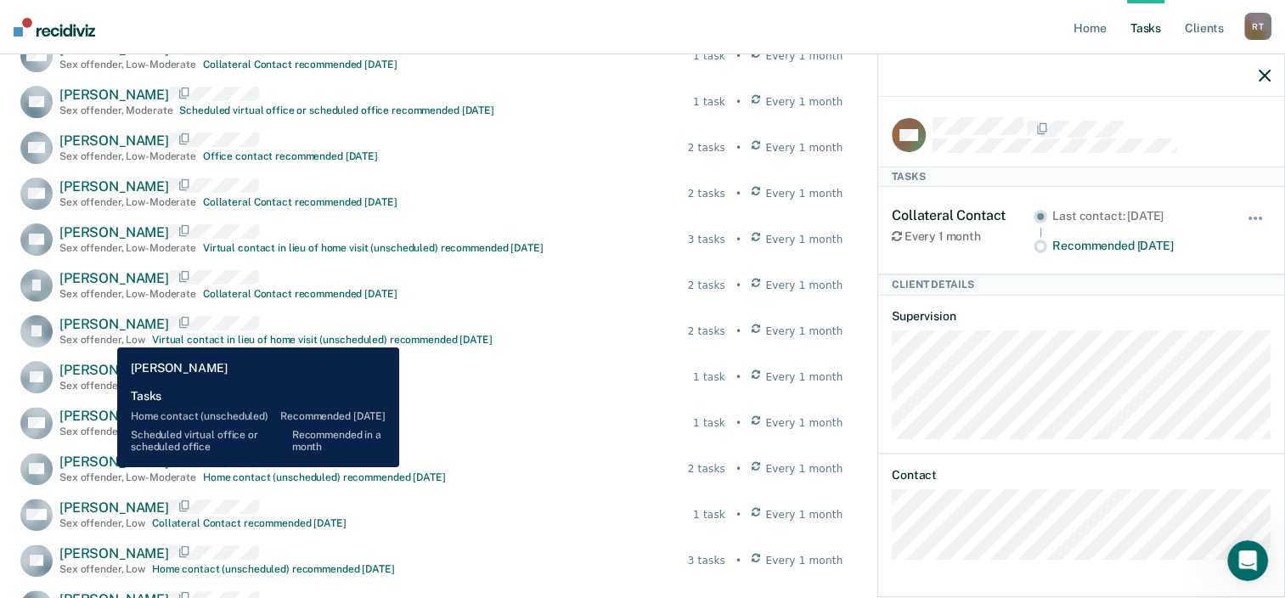
click at [104, 467] on span "[PERSON_NAME]" at bounding box center [114, 461] width 110 height 16
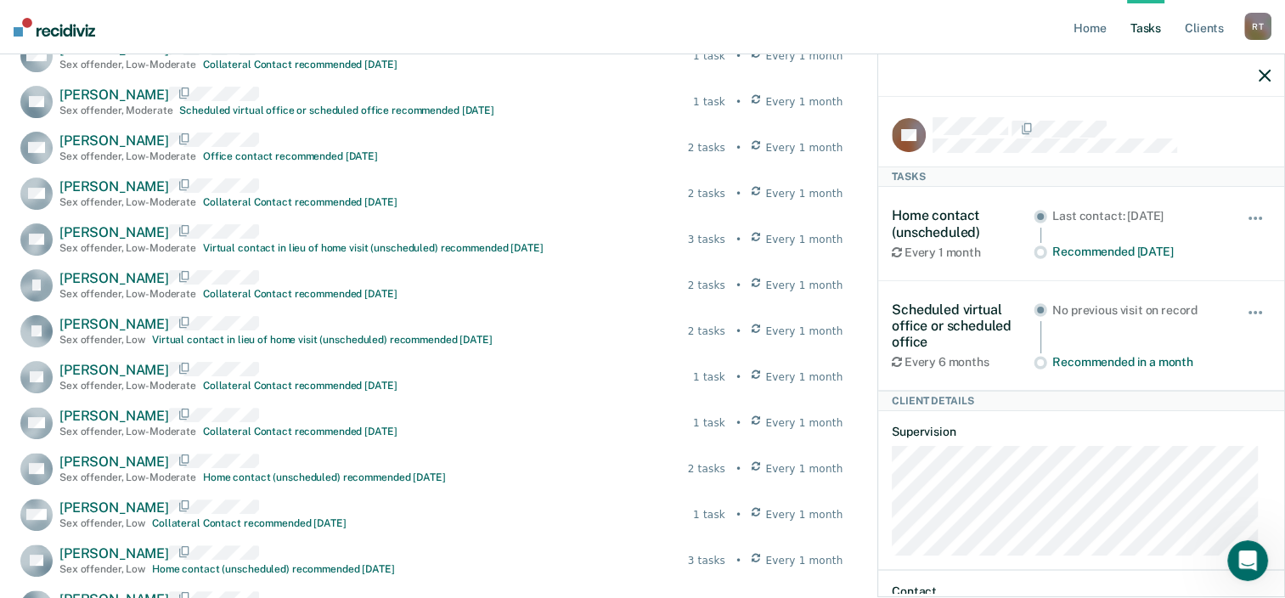
scroll to position [509, 0]
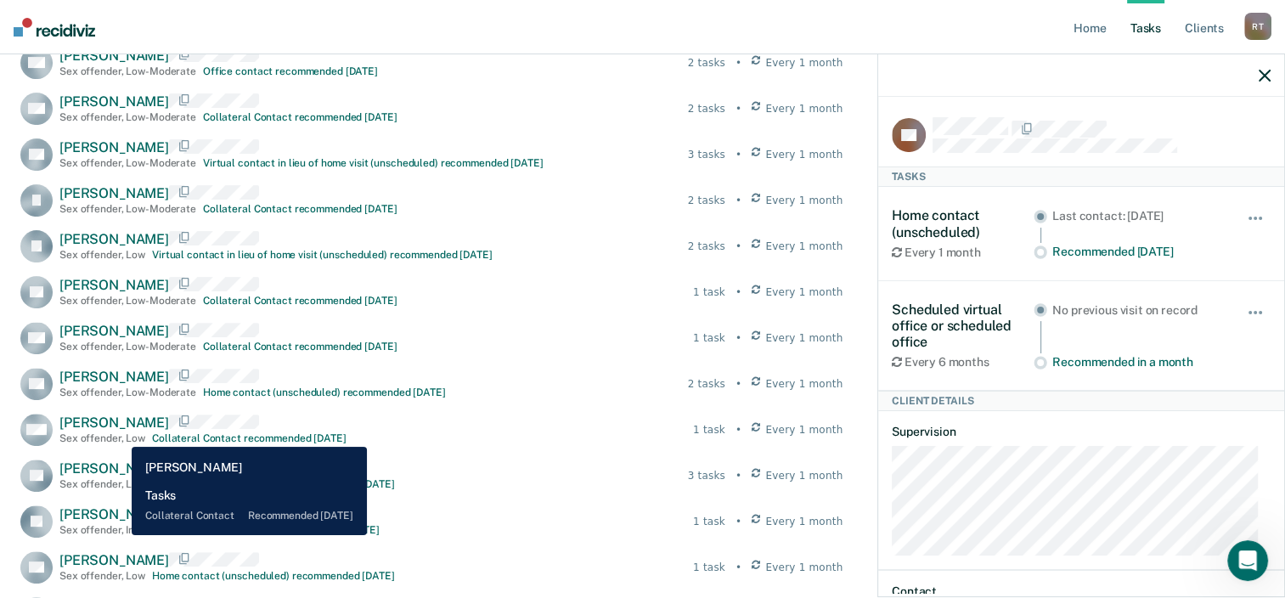
click at [119, 431] on span "[PERSON_NAME]" at bounding box center [114, 422] width 110 height 16
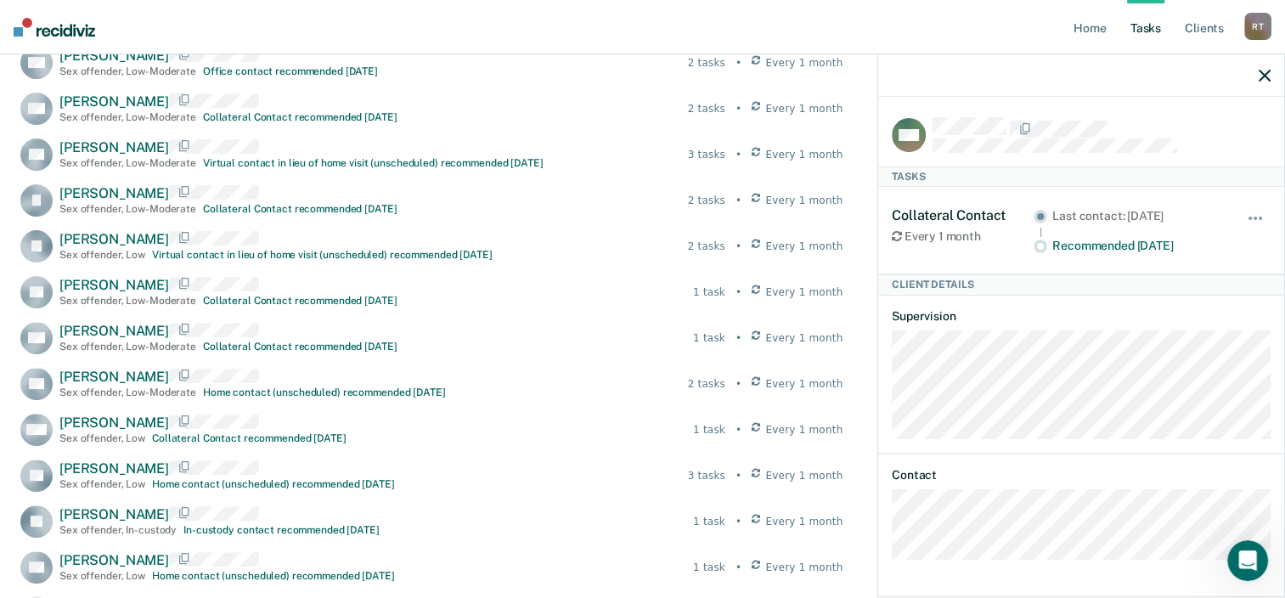
click at [1263, 68] on button "button" at bounding box center [1264, 75] width 12 height 14
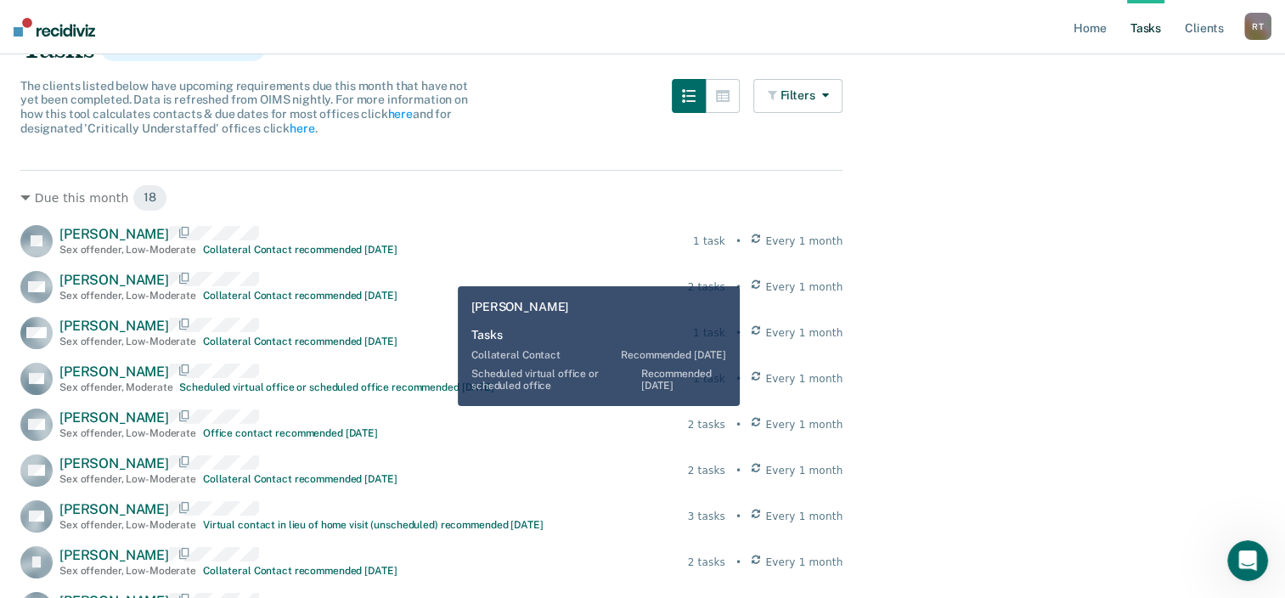
scroll to position [0, 0]
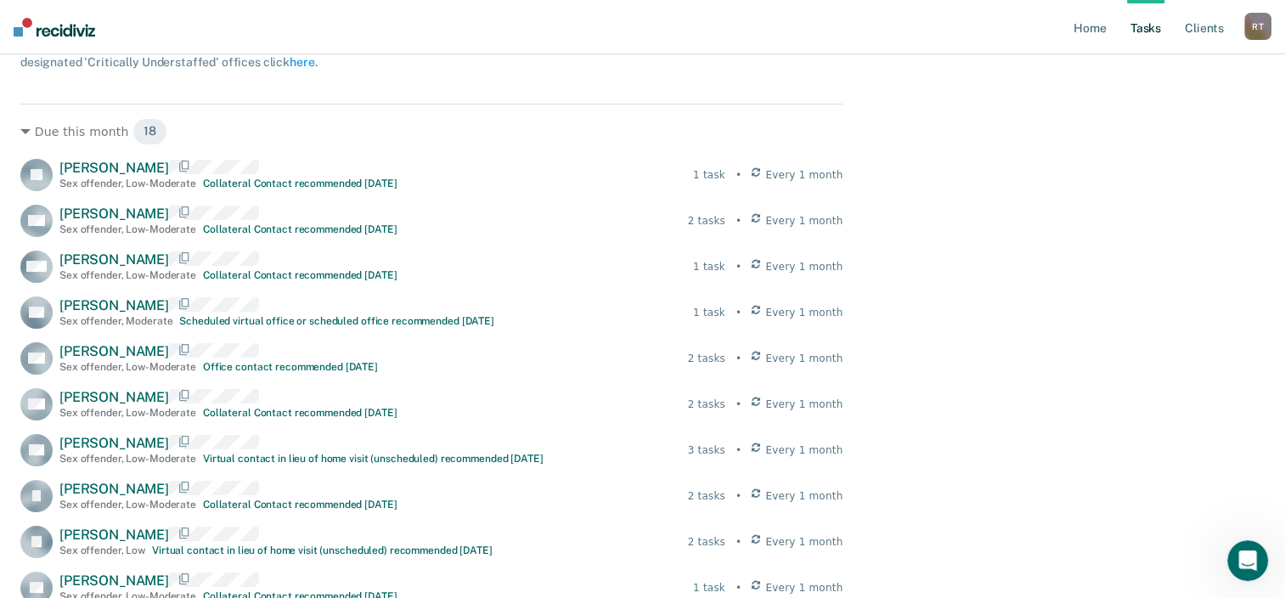
scroll to position [255, 0]
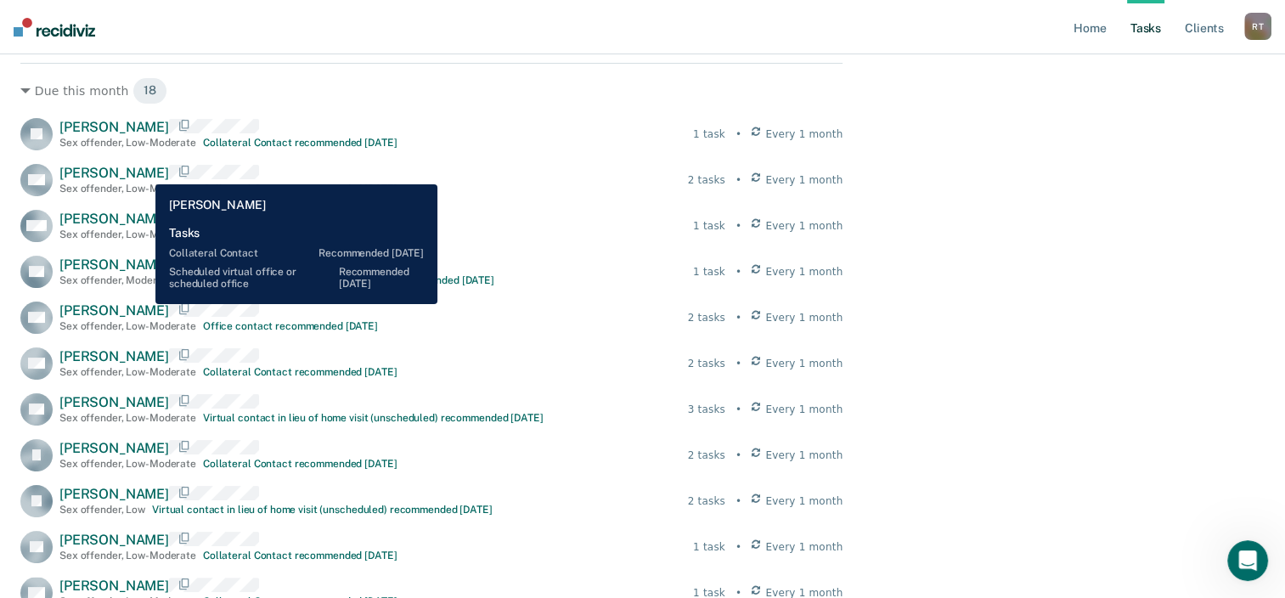
click at [143, 172] on span "[PERSON_NAME]" at bounding box center [114, 173] width 110 height 16
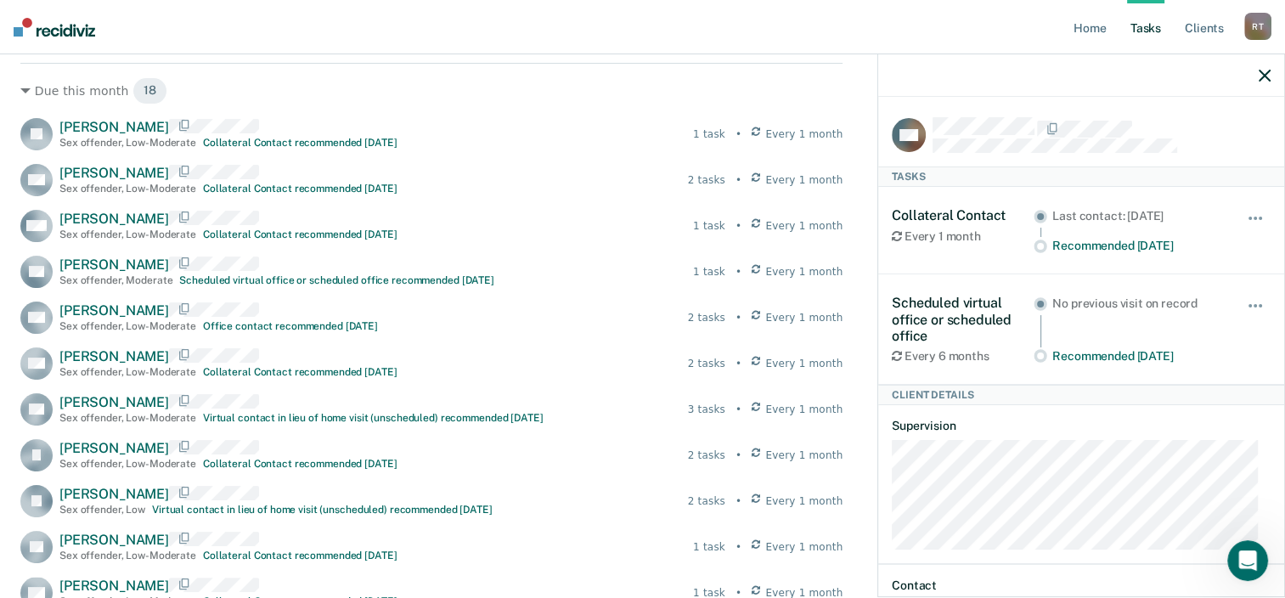
click at [1263, 76] on icon "button" at bounding box center [1264, 76] width 12 height 12
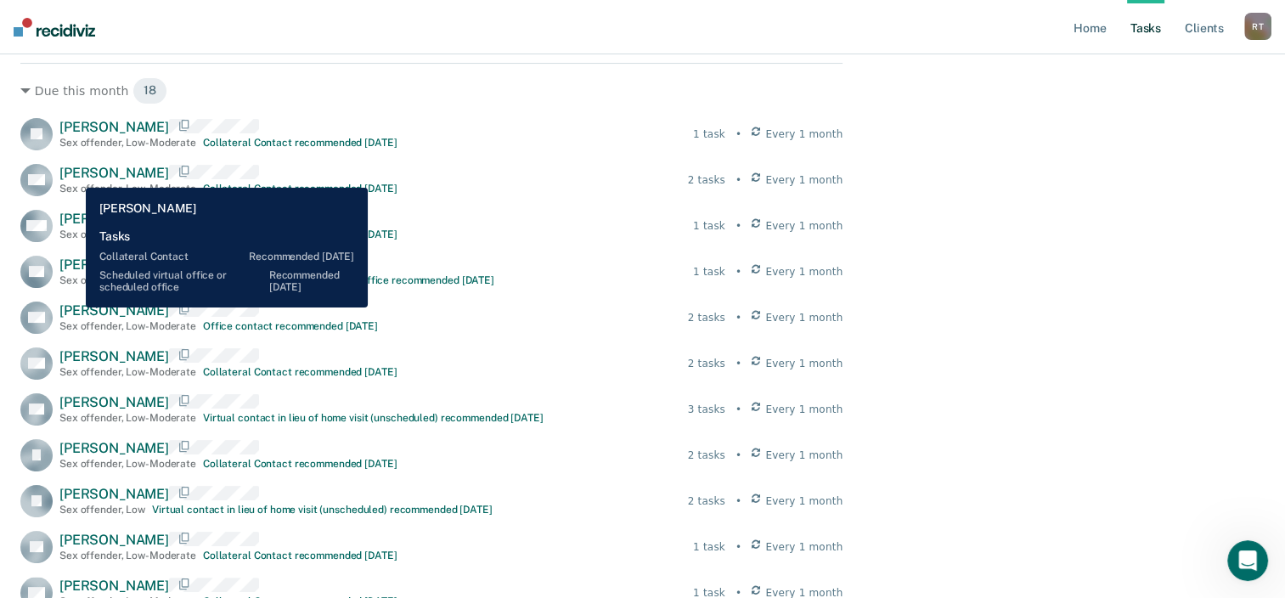
click at [73, 175] on span "[PERSON_NAME]" at bounding box center [114, 173] width 110 height 16
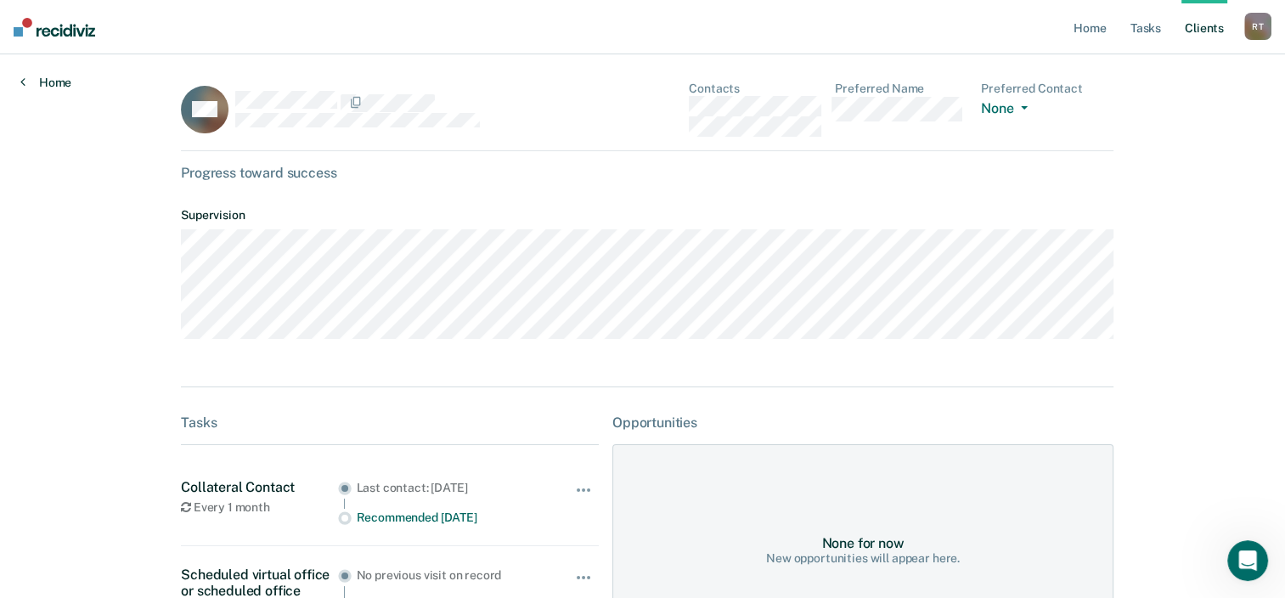
click at [31, 88] on link "Home" at bounding box center [45, 82] width 51 height 15
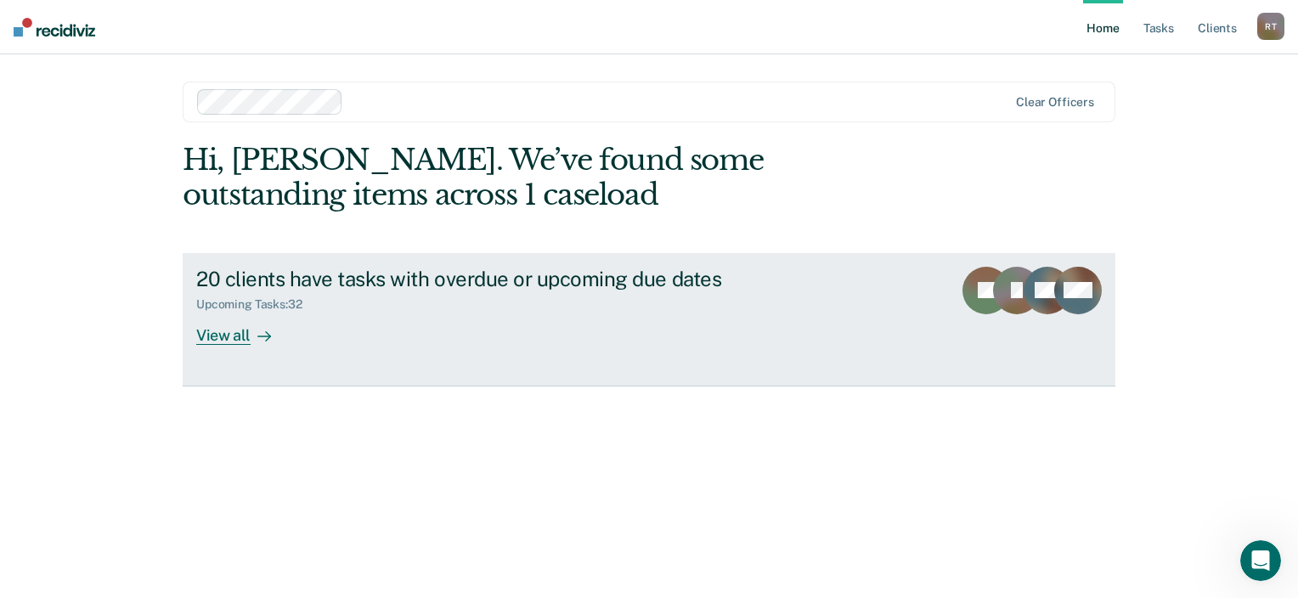
click at [233, 337] on div "View all" at bounding box center [243, 328] width 95 height 33
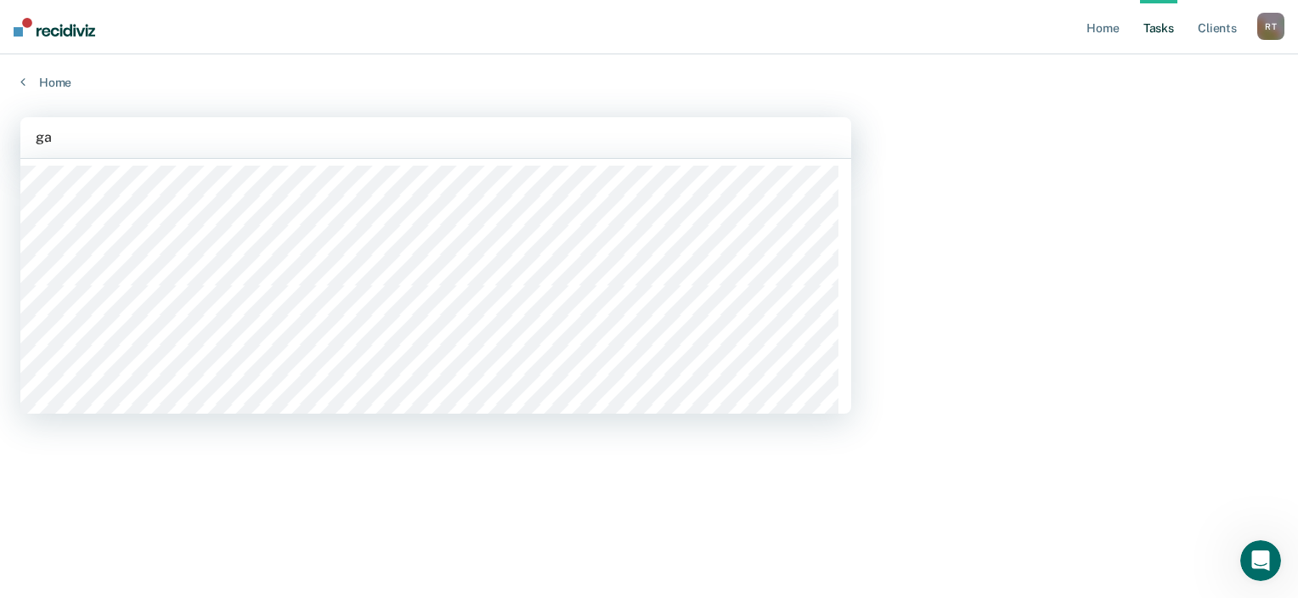
type input "gai"
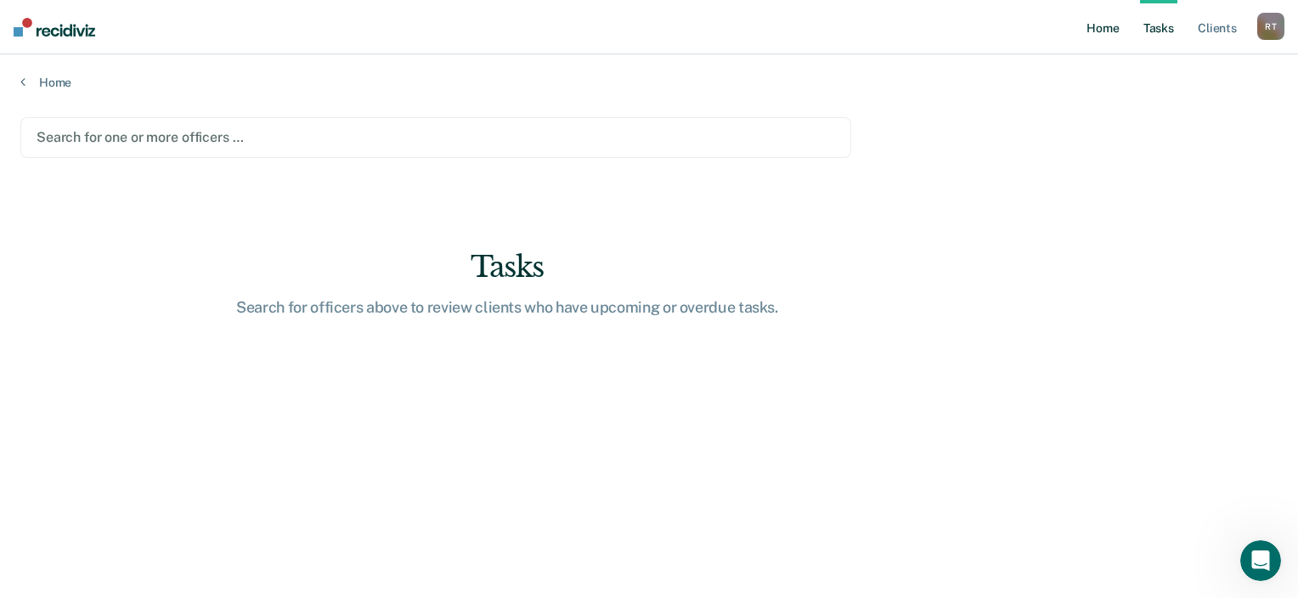
click at [1094, 30] on link "Home" at bounding box center [1102, 27] width 39 height 54
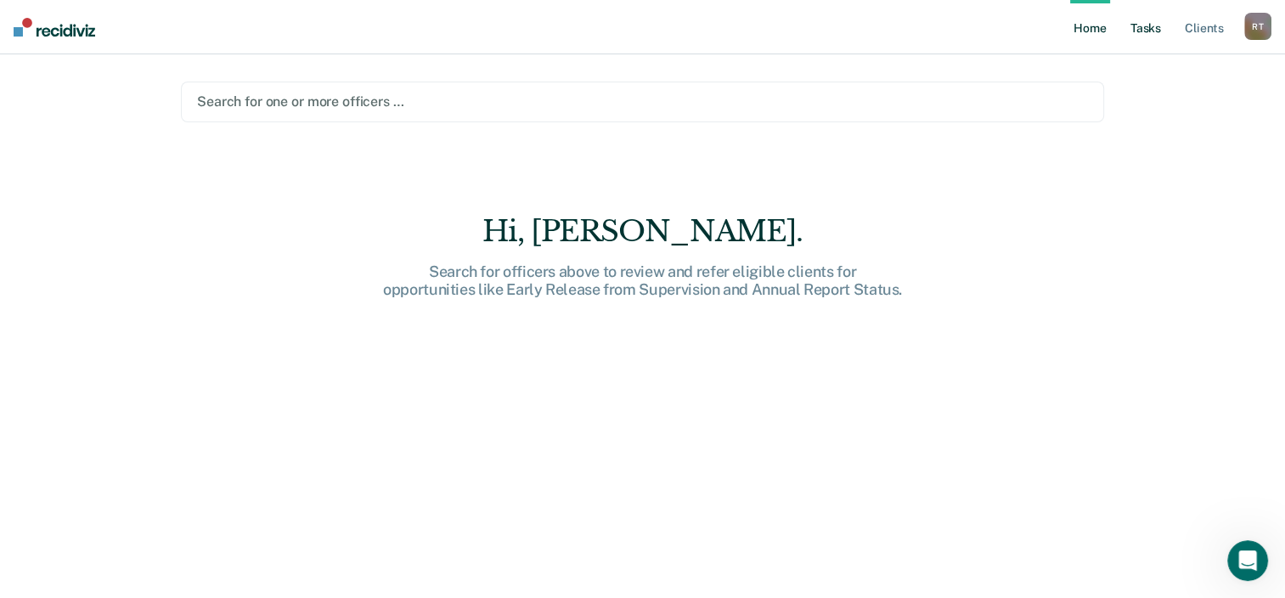
click at [1161, 41] on link "Tasks" at bounding box center [1145, 27] width 37 height 54
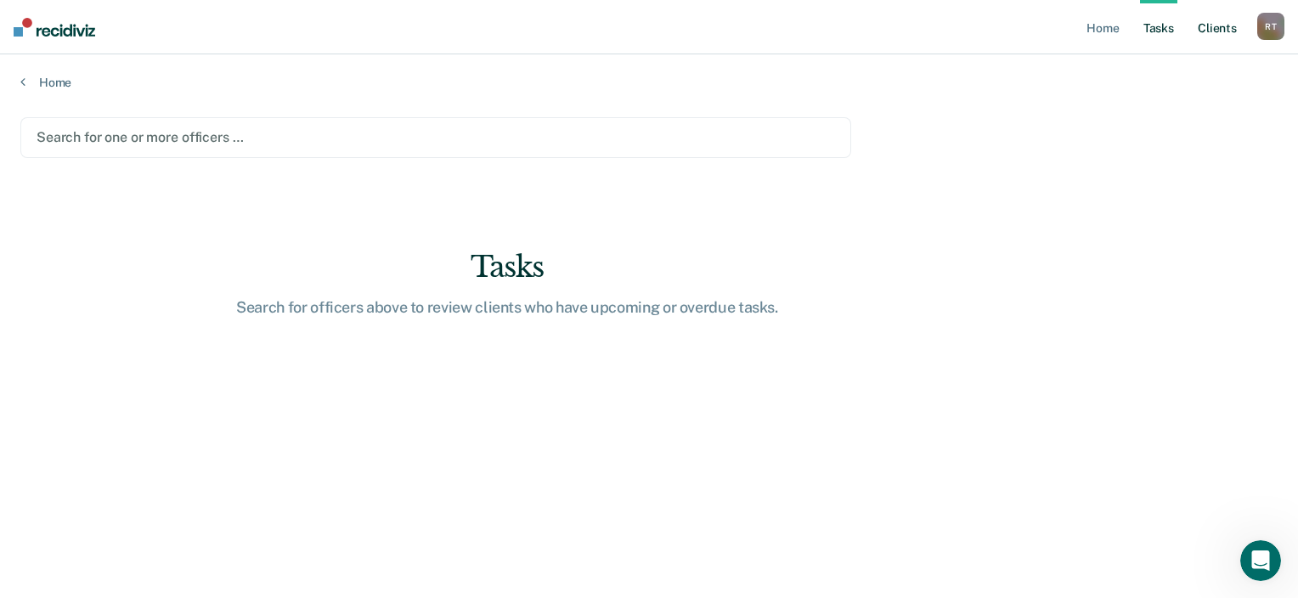
click at [1202, 32] on link "Client s" at bounding box center [1217, 27] width 46 height 54
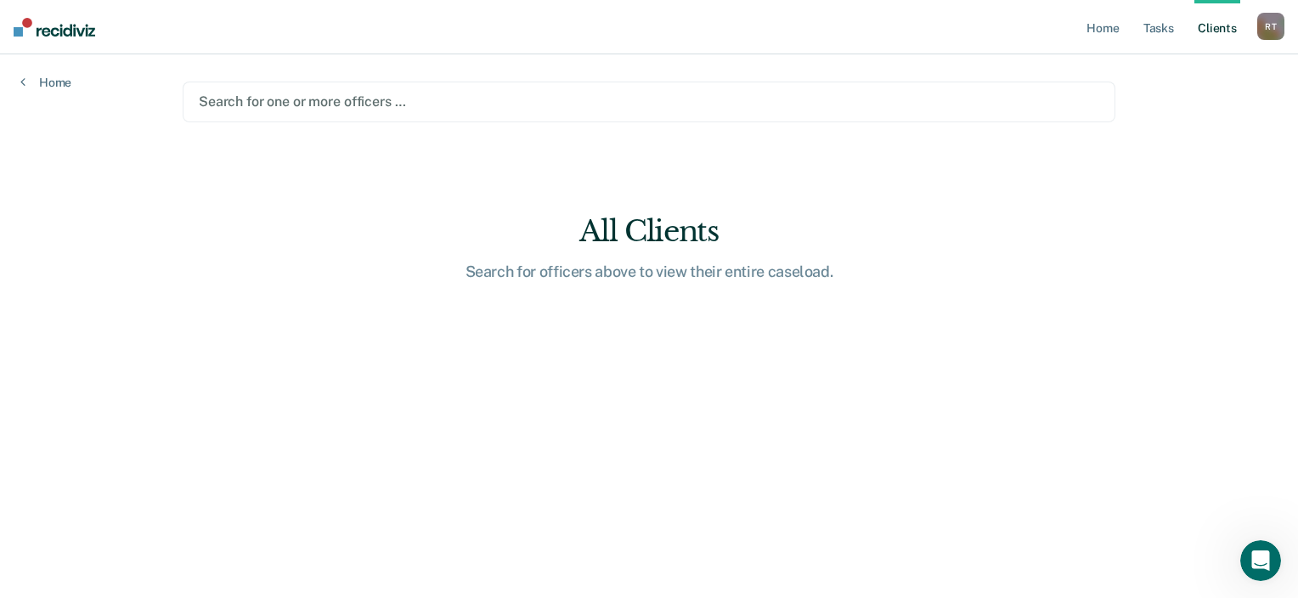
click at [229, 102] on div at bounding box center [649, 102] width 900 height 20
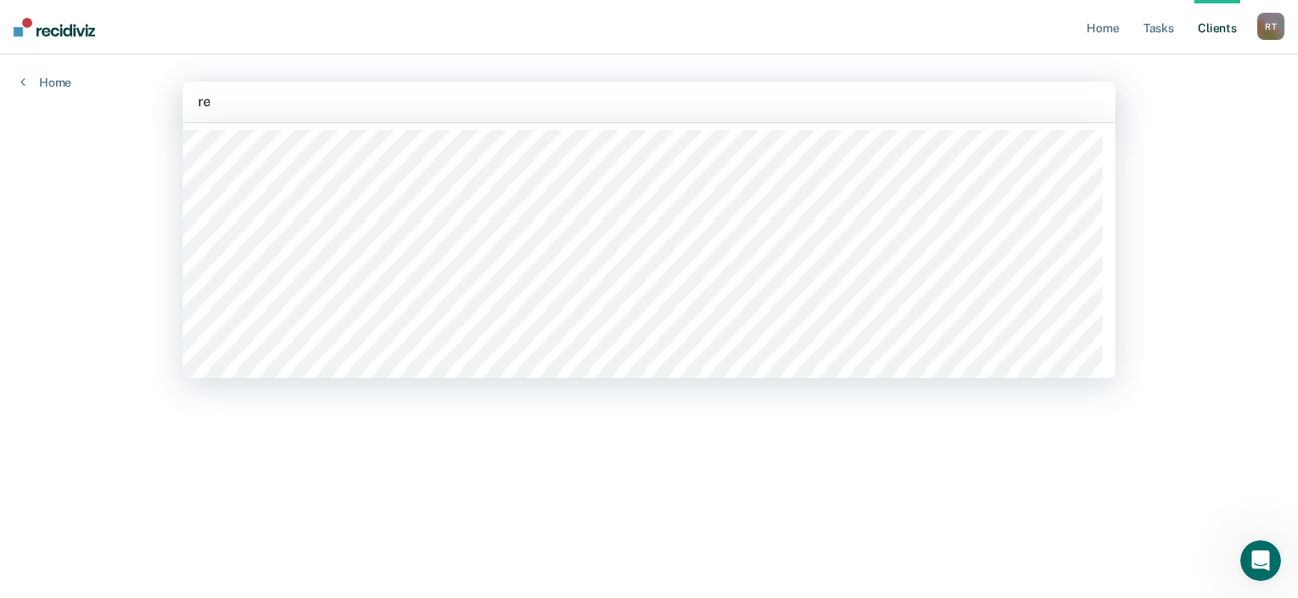
type input "reb"
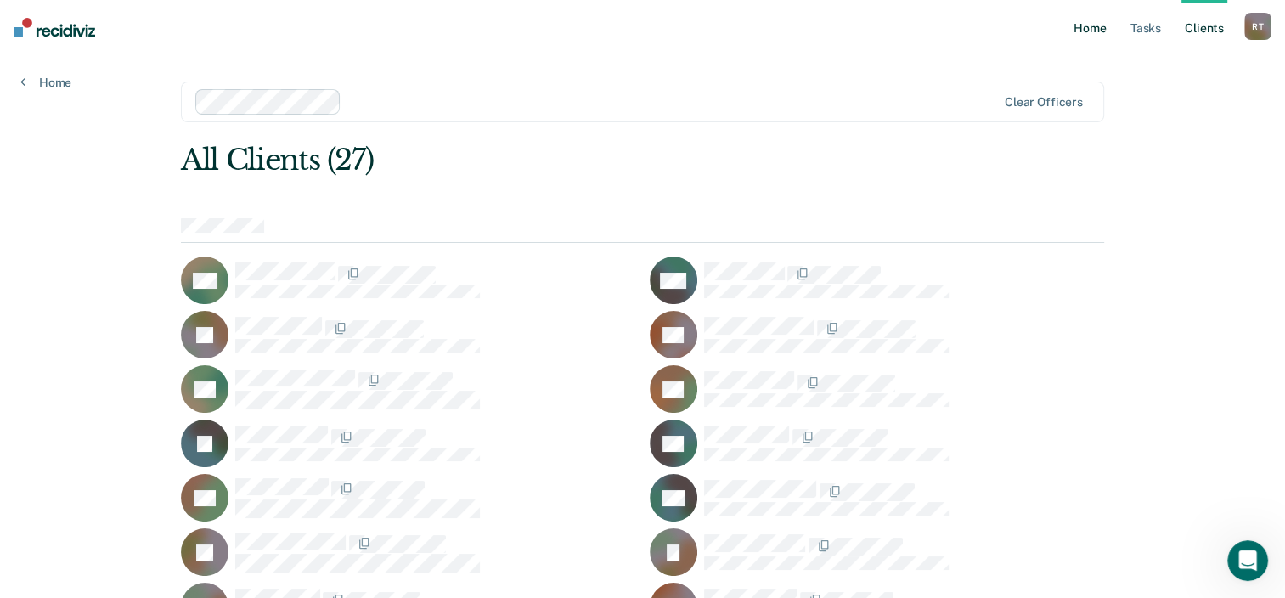
click at [1096, 37] on link "Home" at bounding box center [1089, 27] width 39 height 54
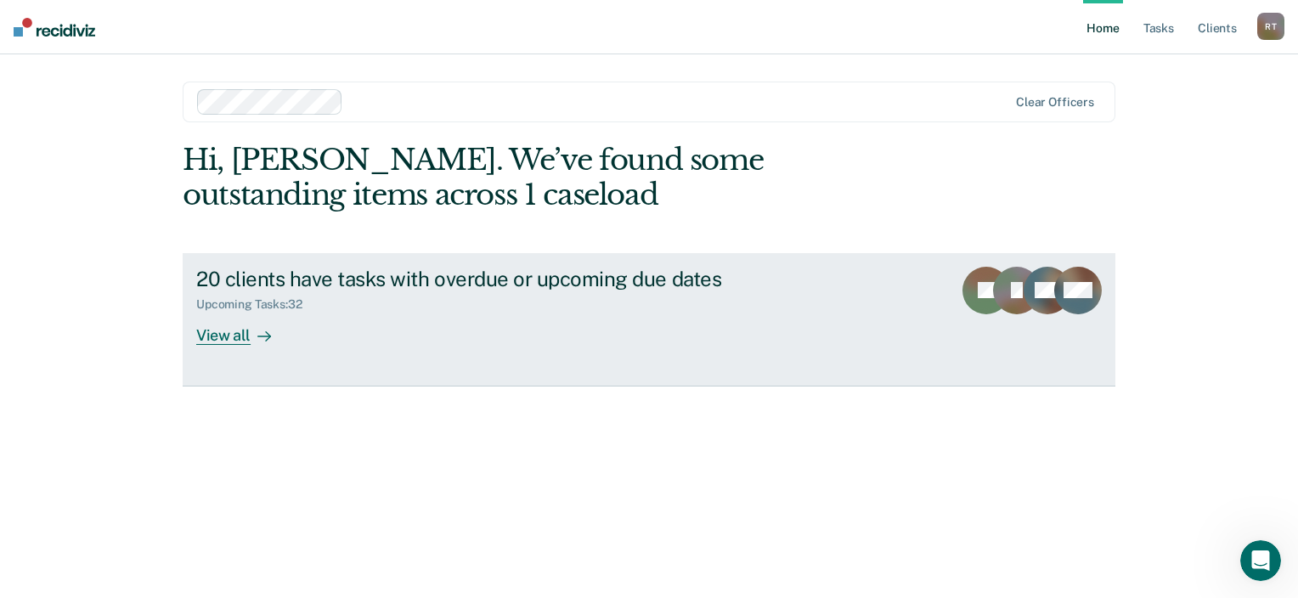
click at [221, 338] on div "View all" at bounding box center [243, 328] width 95 height 33
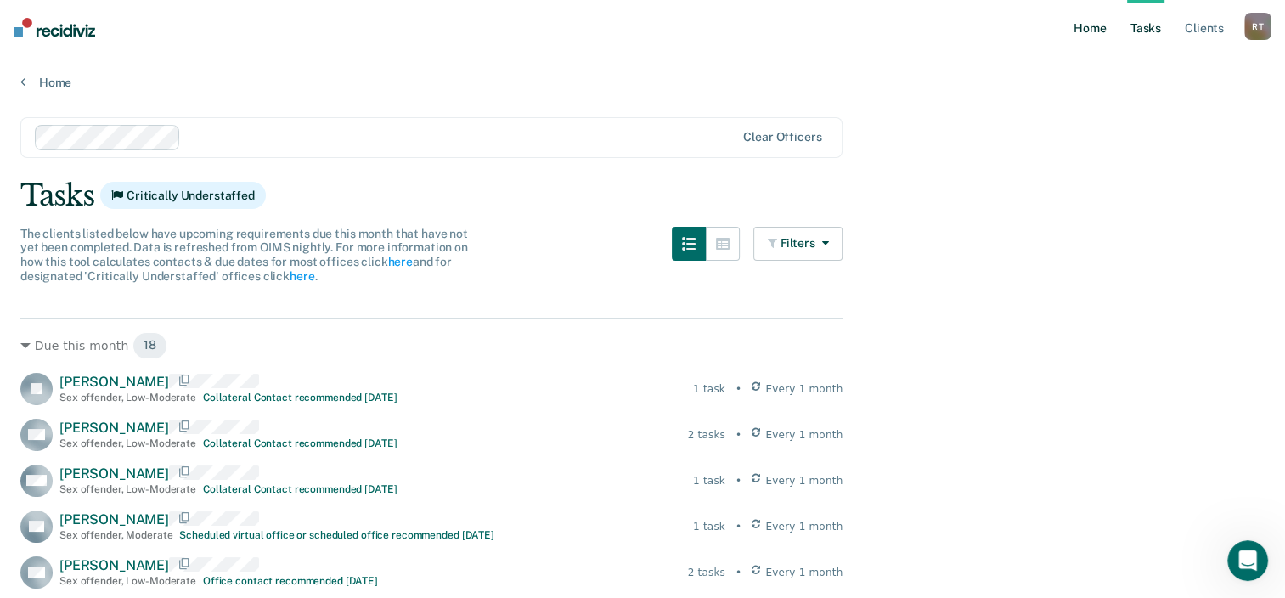
click at [1095, 24] on link "Home" at bounding box center [1089, 27] width 39 height 54
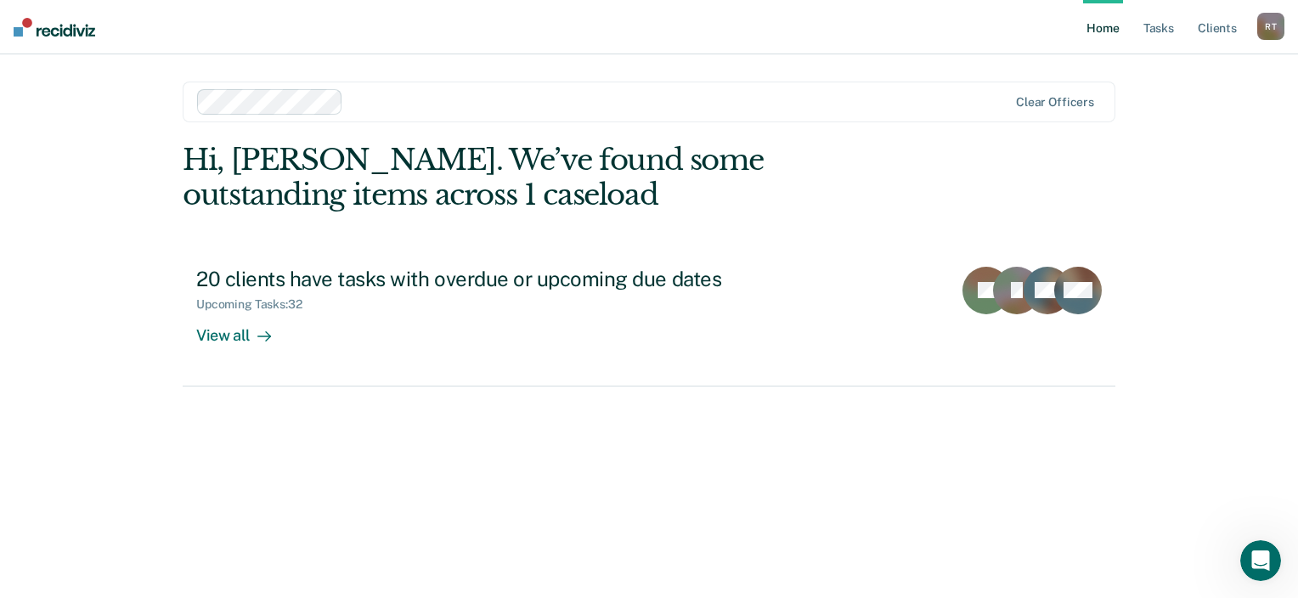
click at [1268, 24] on div "R T" at bounding box center [1270, 26] width 27 height 27
click at [1216, 92] on link "How it works" at bounding box center [1202, 90] width 137 height 14
click at [290, 166] on div "Hi, [PERSON_NAME]. We’ve found some outstanding items across 1 caseload" at bounding box center [556, 178] width 746 height 70
click at [618, 91] on div at bounding box center [603, 101] width 812 height 25
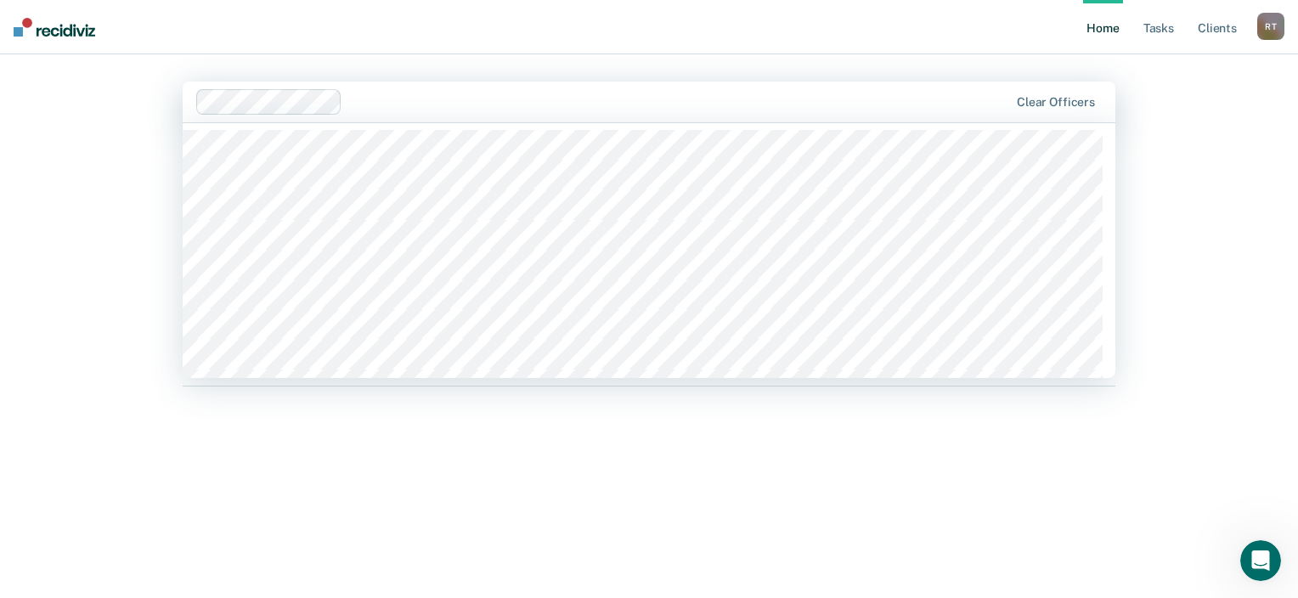
click at [639, 31] on nav "Home Tasks Client s [PERSON_NAME] R T Profile How it works Log Out" at bounding box center [649, 27] width 1298 height 54
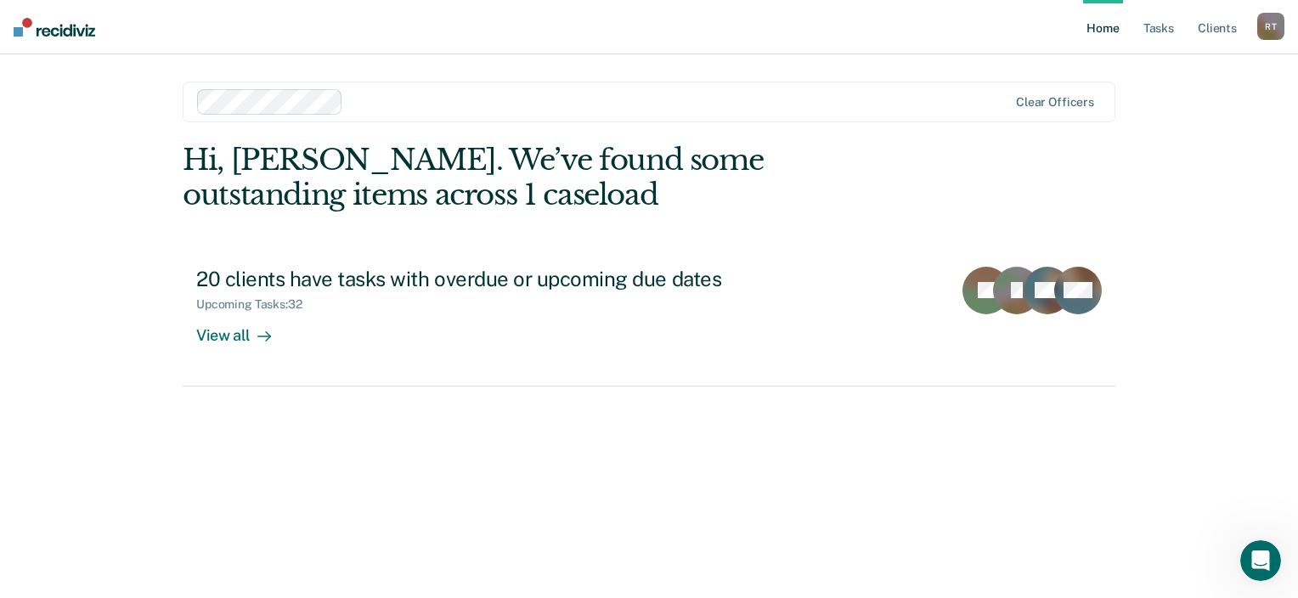
click at [450, 453] on div "Hi, [PERSON_NAME]. We’ve found some outstanding items across 1 caseload 20 clie…" at bounding box center [649, 347] width 932 height 408
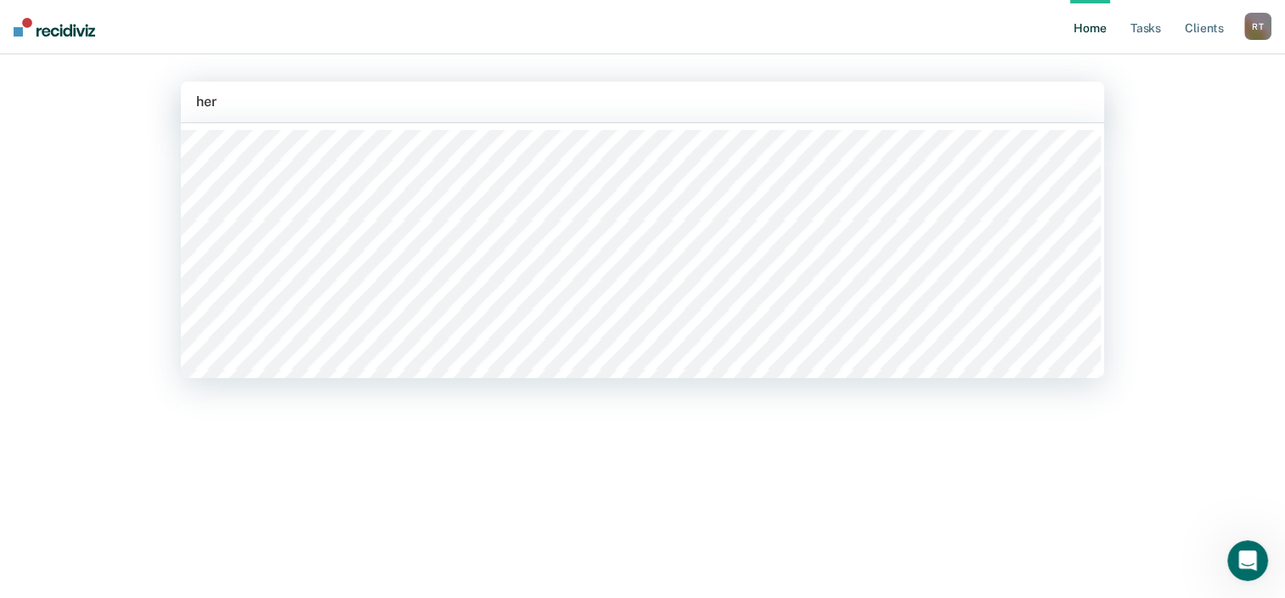
type input "[PERSON_NAME]"
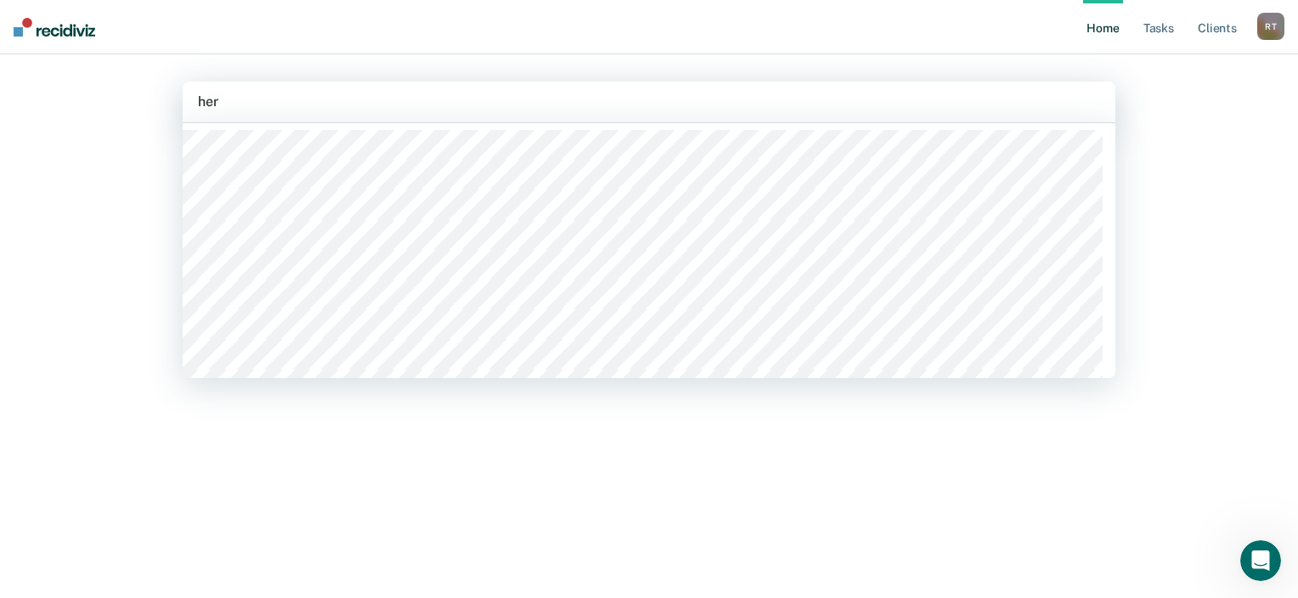
type input "[PERSON_NAME]"
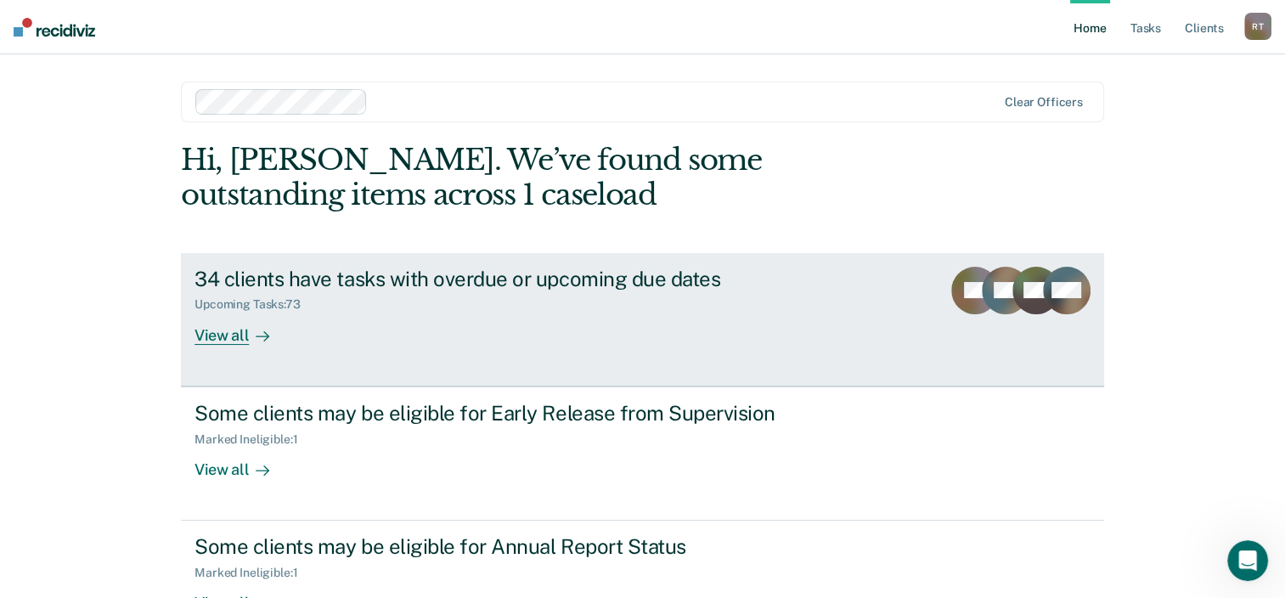
scroll to position [55, 0]
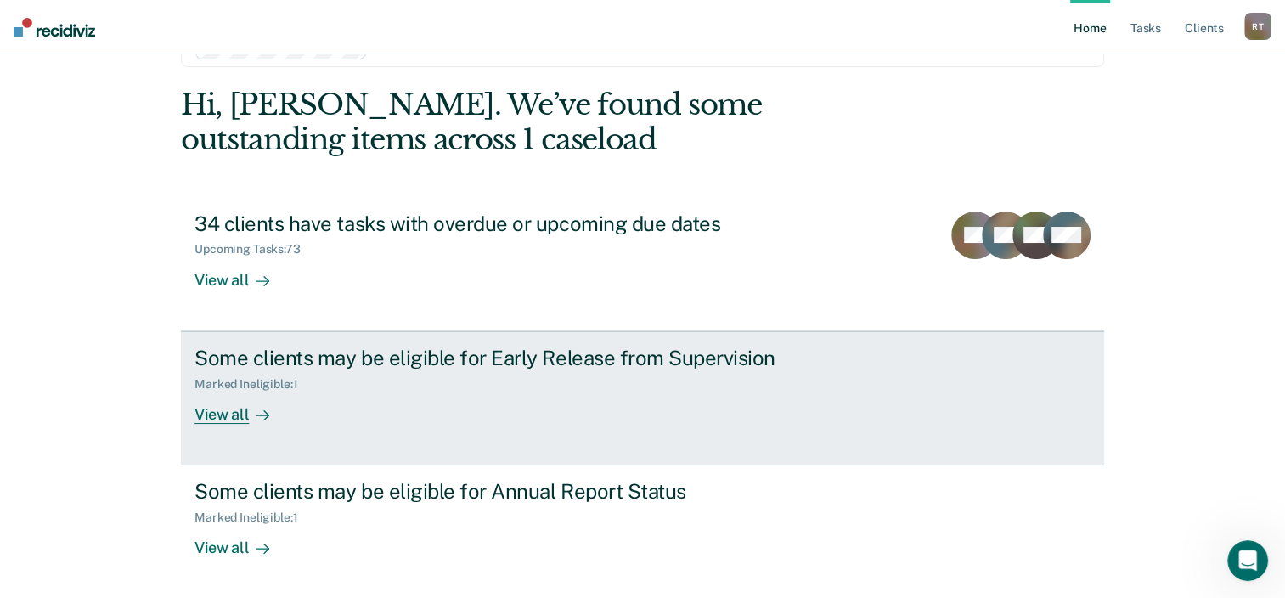
click at [221, 416] on div "View all" at bounding box center [241, 407] width 95 height 33
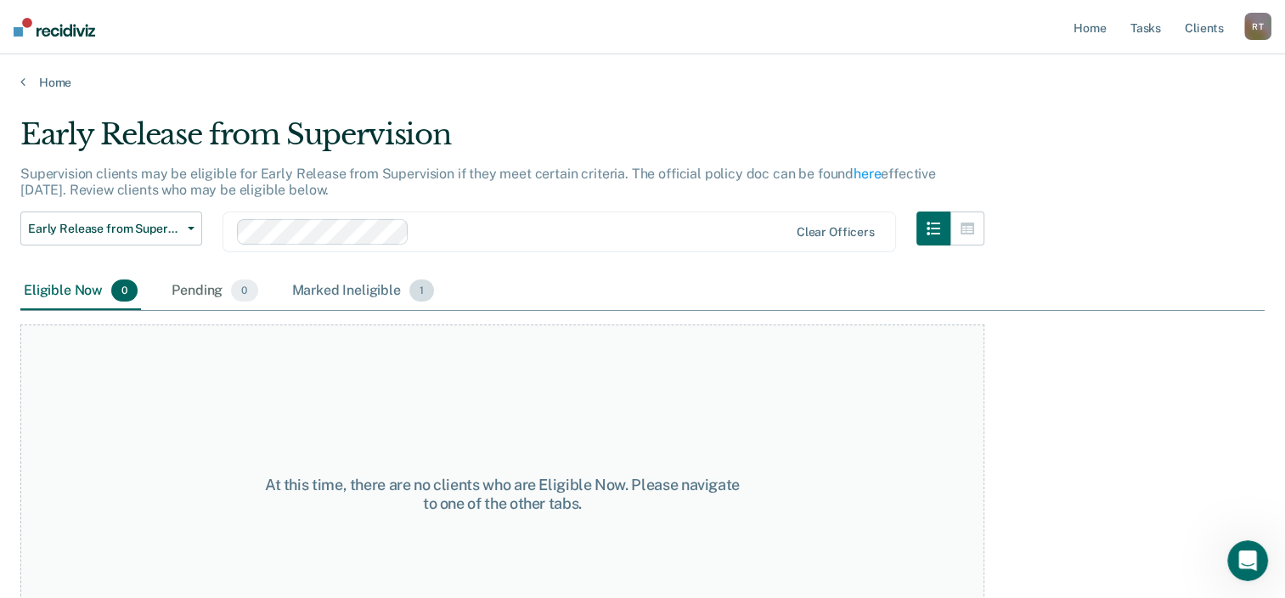
click at [336, 290] on div "Marked Ineligible 1" at bounding box center [363, 291] width 149 height 37
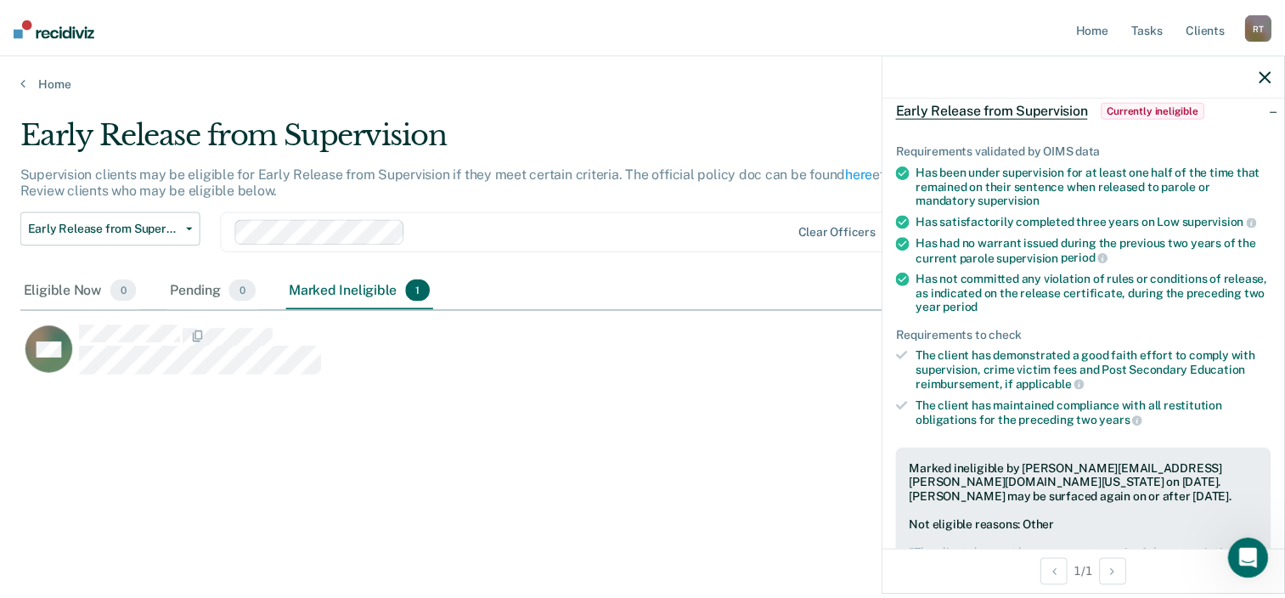
scroll to position [85, 0]
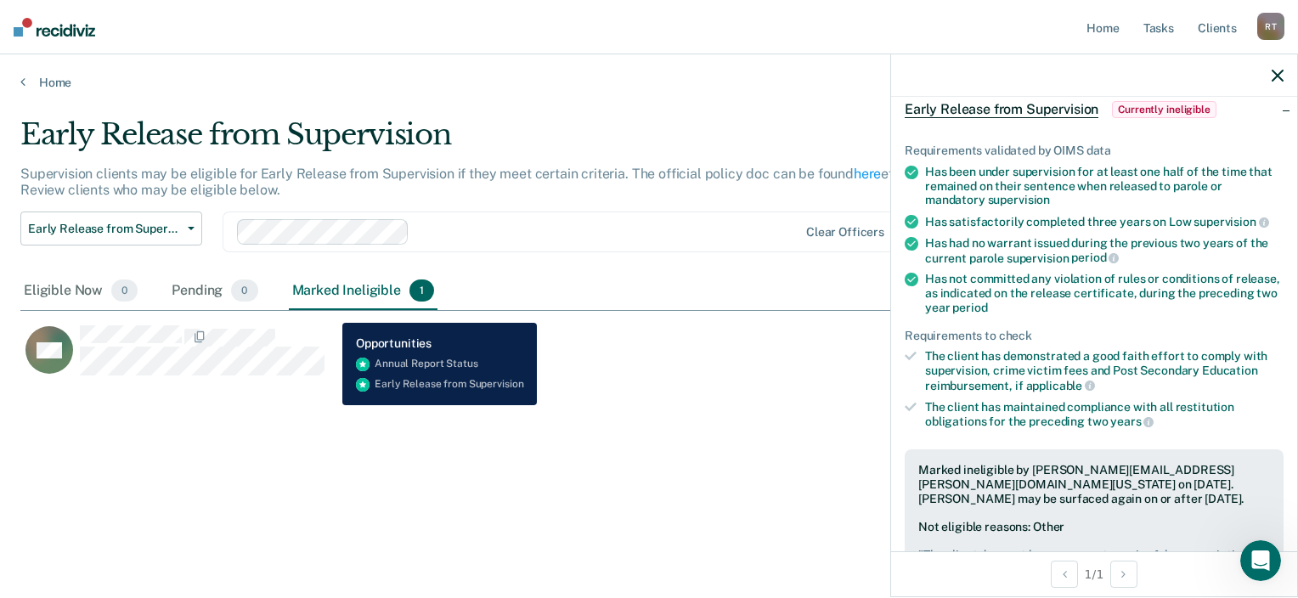
click at [1275, 71] on icon "button" at bounding box center [1277, 76] width 12 height 12
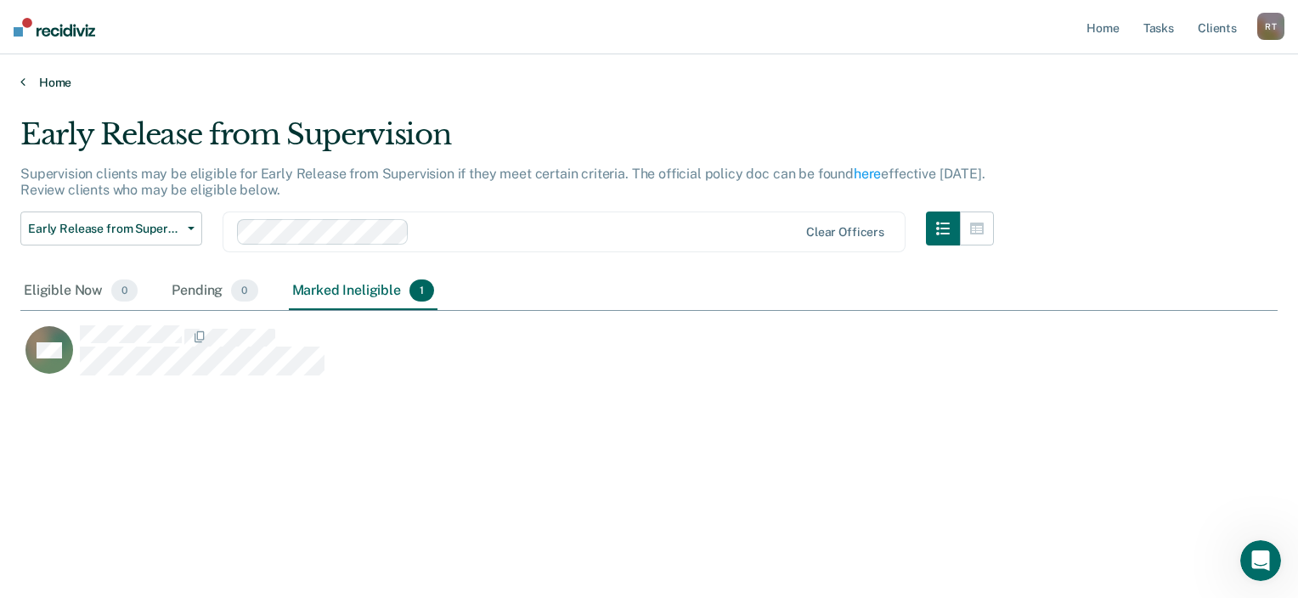
click at [53, 87] on link "Home" at bounding box center [648, 82] width 1257 height 15
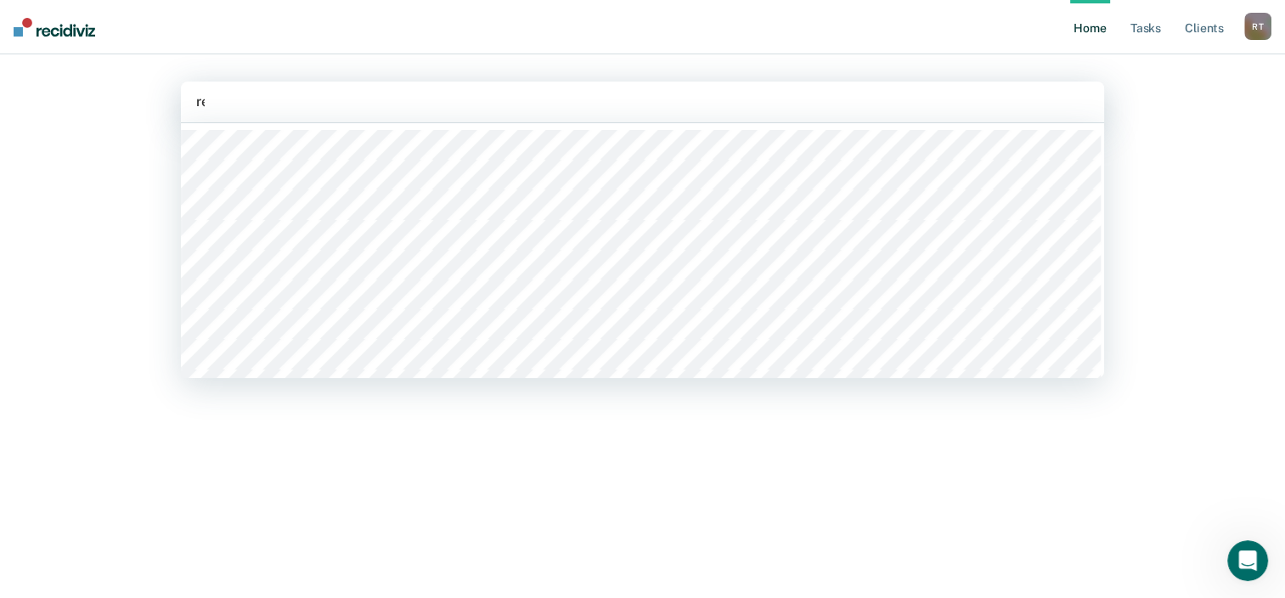
type input "reb"
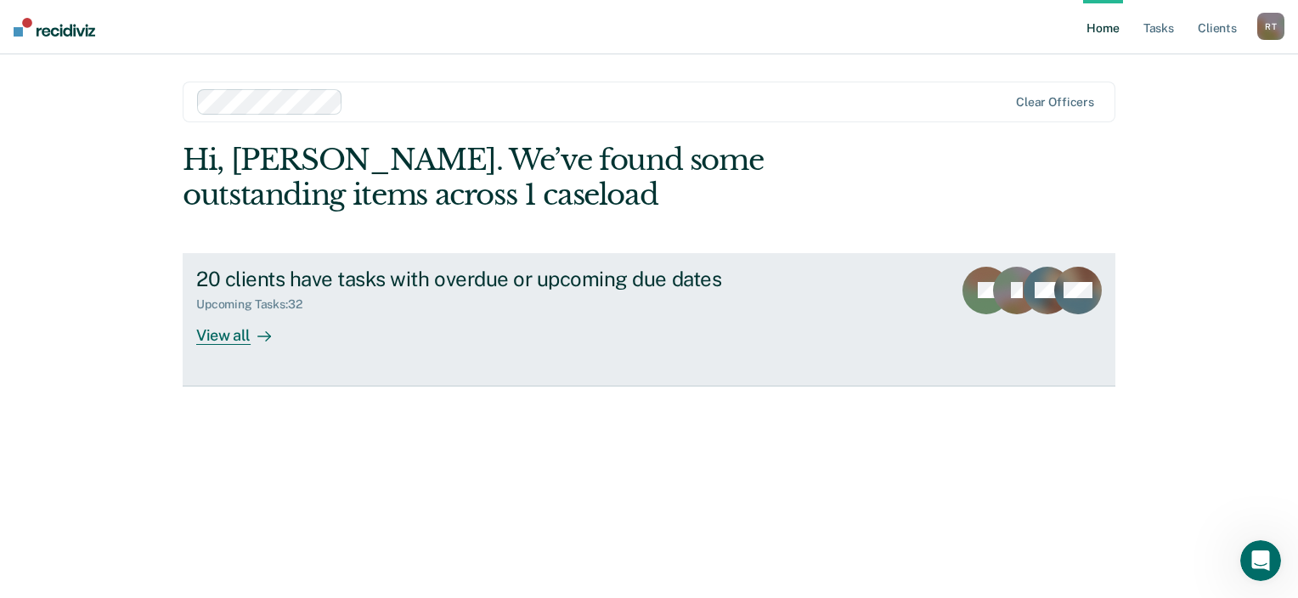
click at [216, 333] on div "View all" at bounding box center [243, 328] width 95 height 33
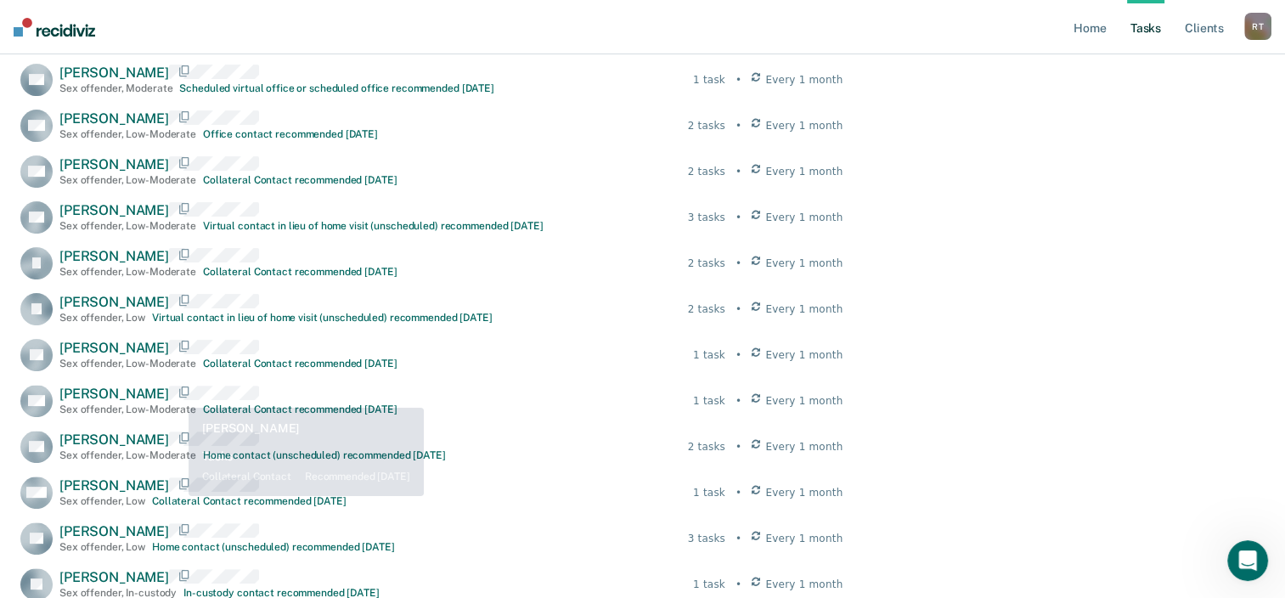
scroll to position [594, 0]
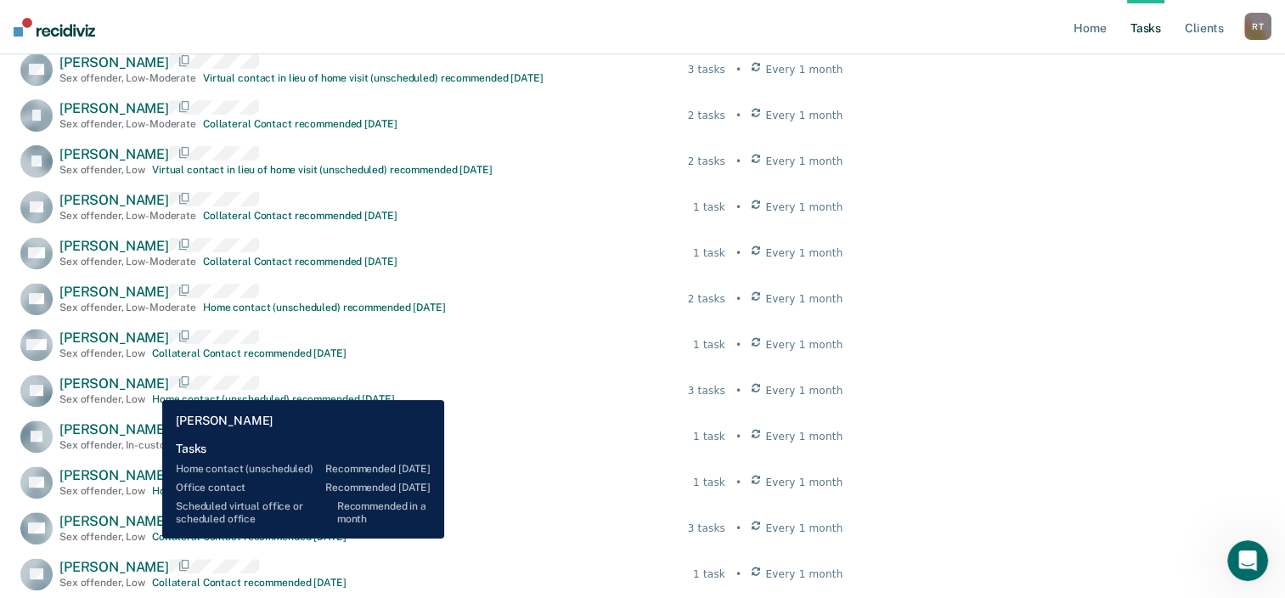
click at [149, 387] on span "[PERSON_NAME]" at bounding box center [114, 383] width 110 height 16
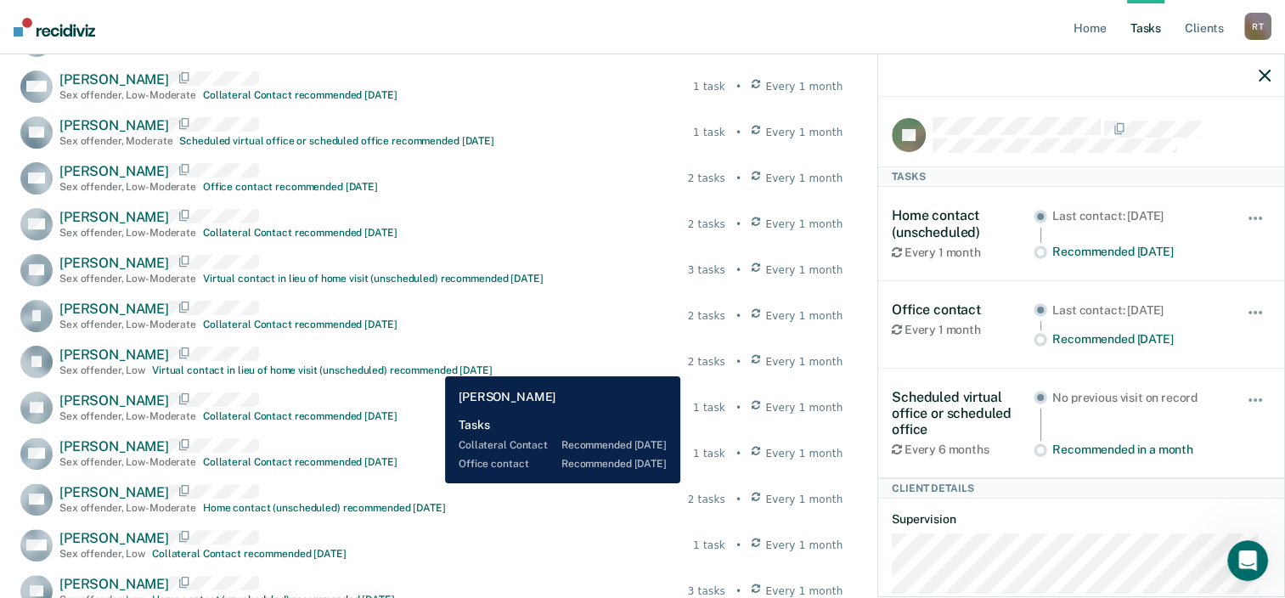
scroll to position [425, 0]
